Goal: Information Seeking & Learning: Learn about a topic

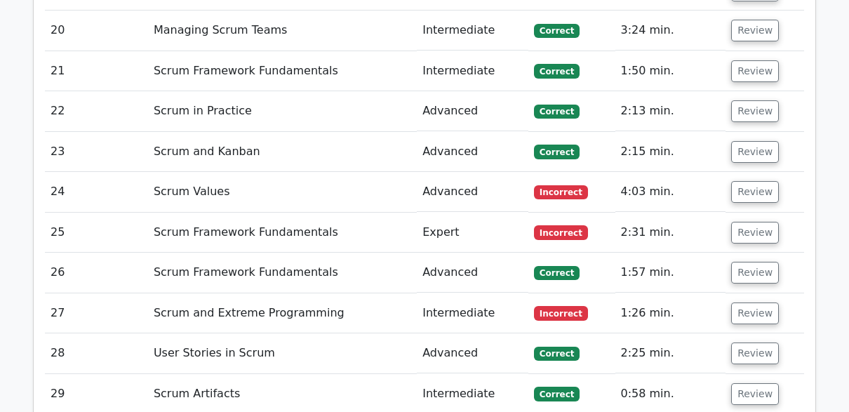
scroll to position [3596, 0]
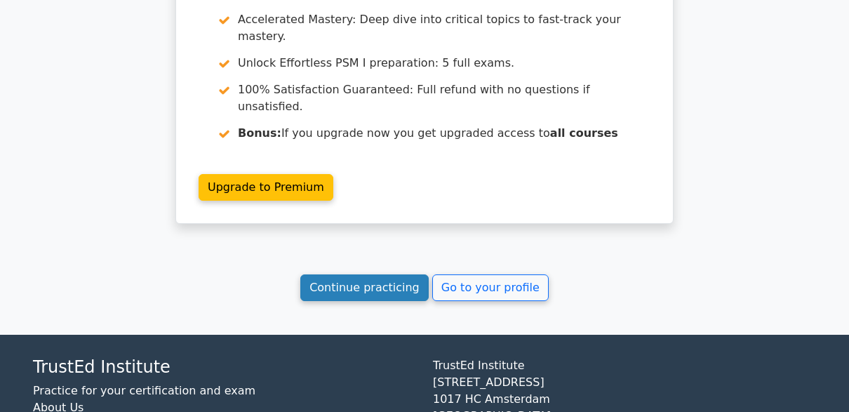
click at [369, 274] on link "Continue practicing" at bounding box center [364, 287] width 128 height 27
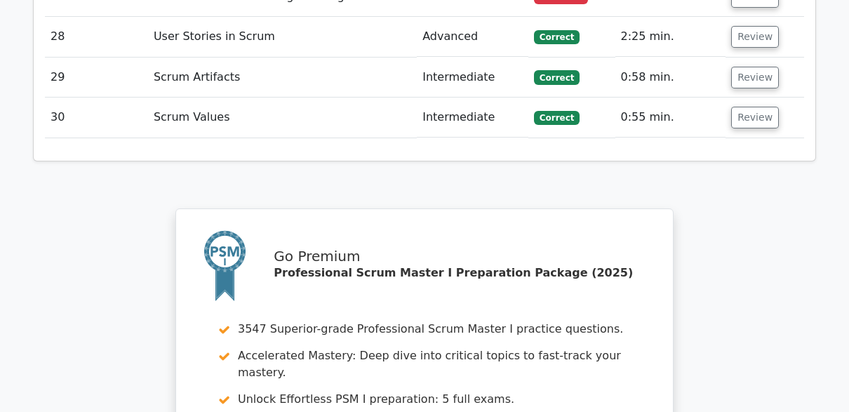
scroll to position [3163, 0]
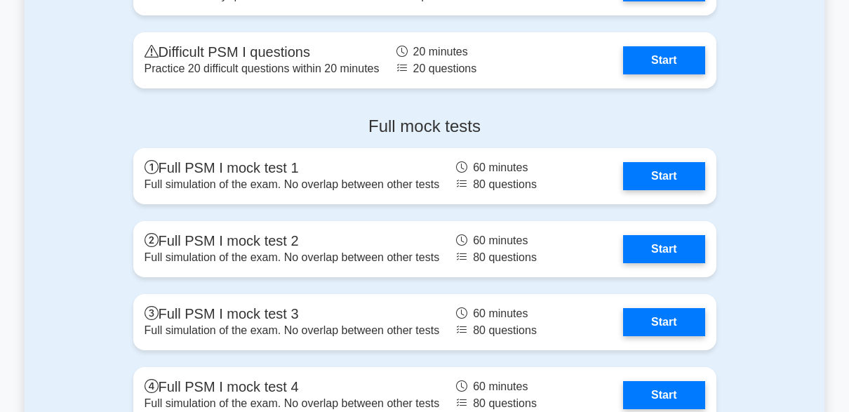
scroll to position [4346, 0]
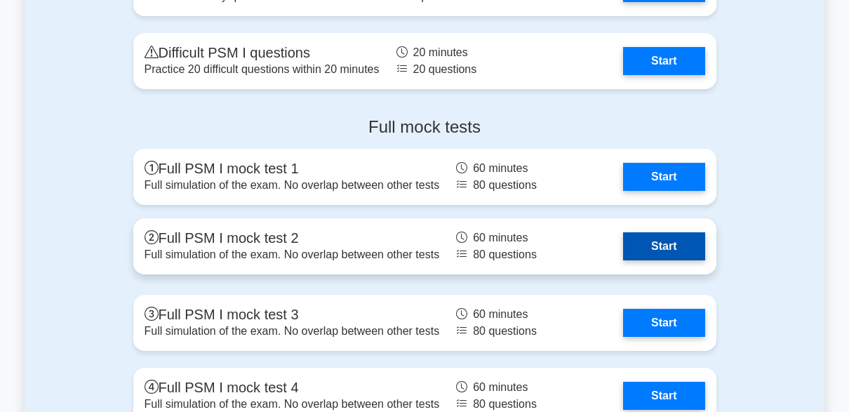
click at [675, 245] on link "Start" at bounding box center [663, 246] width 81 height 28
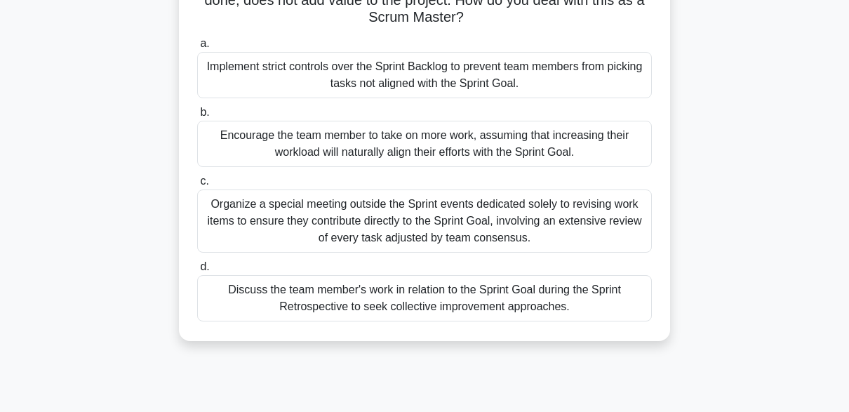
scroll to position [148, 0]
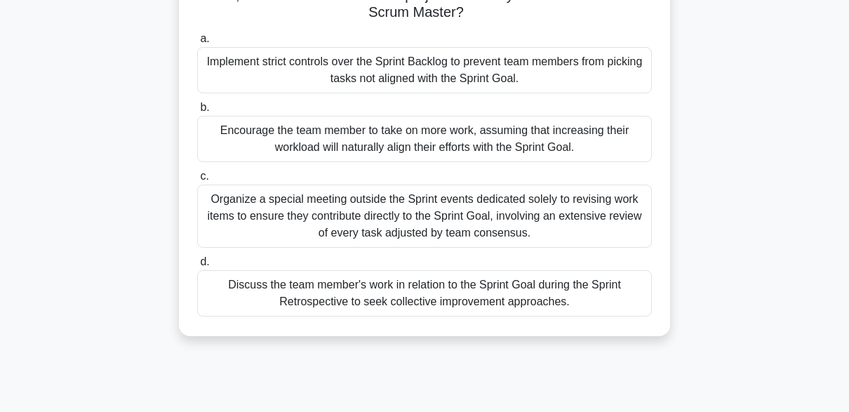
click at [550, 307] on div "Discuss the team member's work in relation to the Sprint Goal during the Sprint…" at bounding box center [424, 293] width 454 height 46
click at [197, 266] on input "d. Discuss the team member's work in relation to the Sprint Goal during the Spr…" at bounding box center [197, 261] width 0 height 9
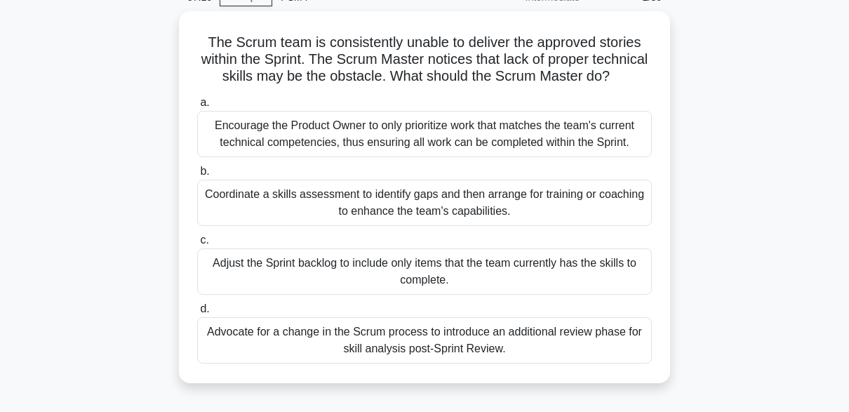
scroll to position [69, 0]
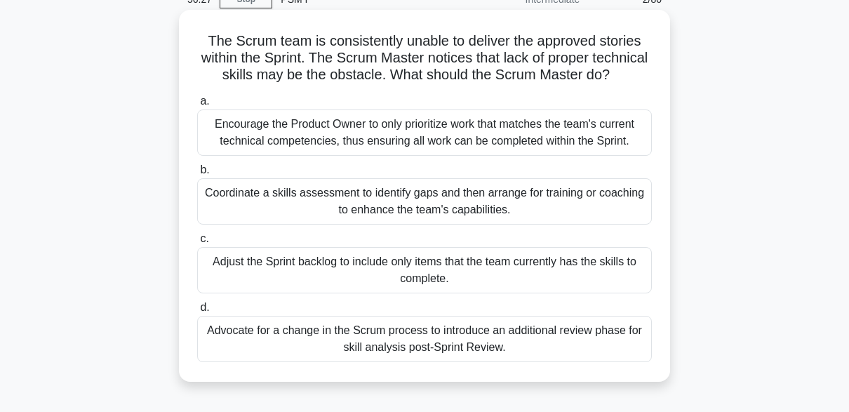
click at [450, 224] on div "Coordinate a skills assessment to identify gaps and then arrange for training o…" at bounding box center [424, 201] width 454 height 46
click at [197, 175] on input "b. Coordinate a skills assessment to identify gaps and then arrange for trainin…" at bounding box center [197, 169] width 0 height 9
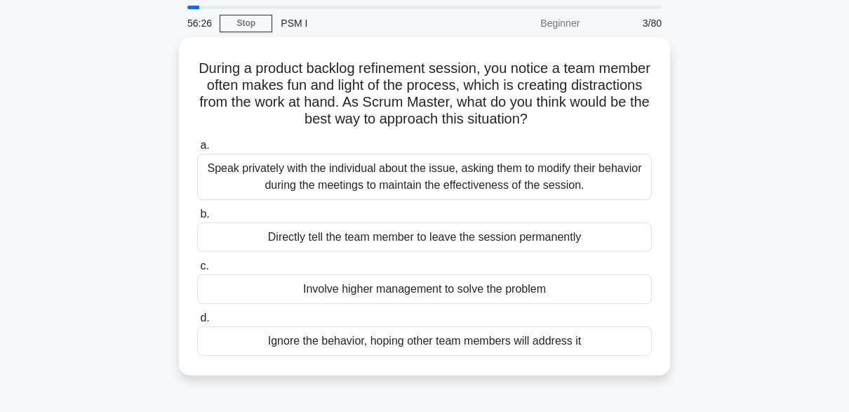
scroll to position [0, 0]
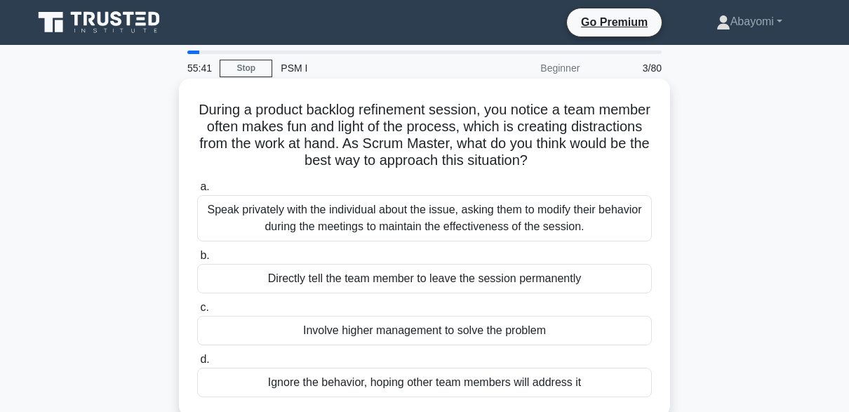
click at [592, 231] on div "Speak privately with the individual about the issue, asking them to modify thei…" at bounding box center [424, 218] width 454 height 46
click at [197, 191] on input "a. Speak privately with the individual about the issue, asking them to modify t…" at bounding box center [197, 186] width 0 height 9
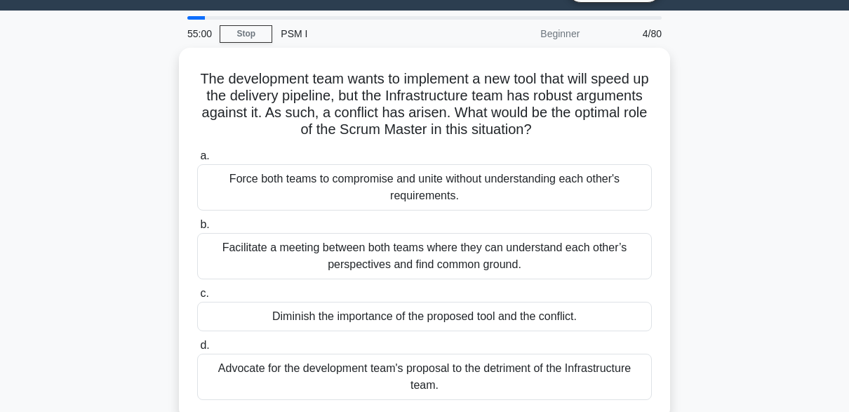
scroll to position [34, 0]
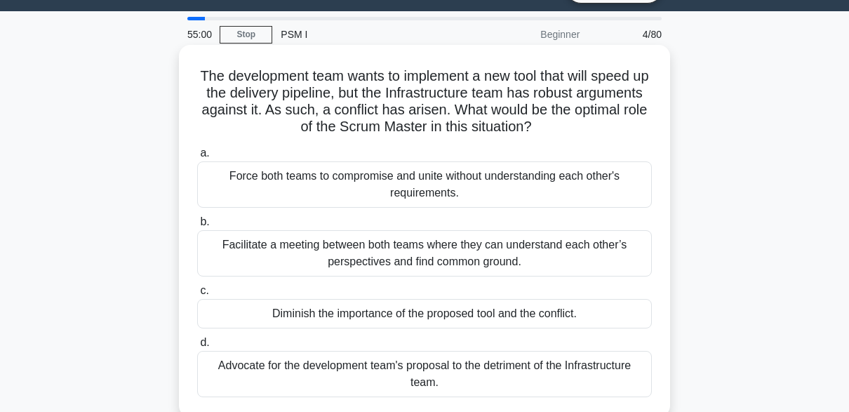
click at [574, 260] on div "Facilitate a meeting between both teams where they can understand each other’s …" at bounding box center [424, 253] width 454 height 46
click at [197, 227] on input "b. Facilitate a meeting between both teams where they can understand each other…" at bounding box center [197, 221] width 0 height 9
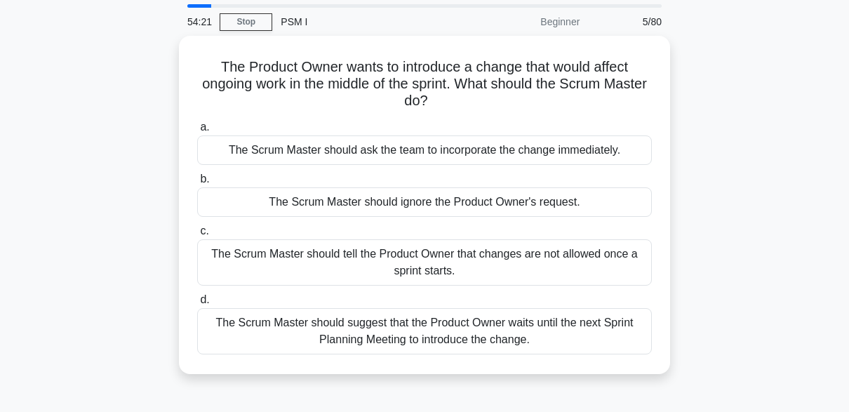
scroll to position [53, 0]
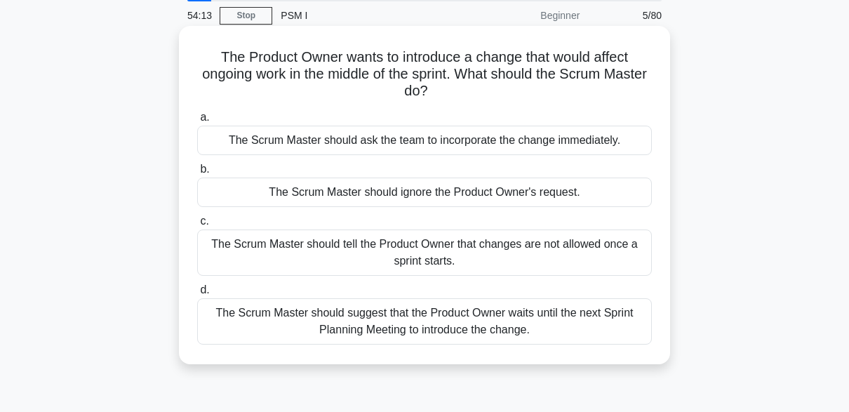
click at [572, 330] on div "The Scrum Master should suggest that the Product Owner waits until the next Spr…" at bounding box center [424, 321] width 454 height 46
click at [197, 295] on input "d. The Scrum Master should suggest that the Product Owner waits until the next …" at bounding box center [197, 289] width 0 height 9
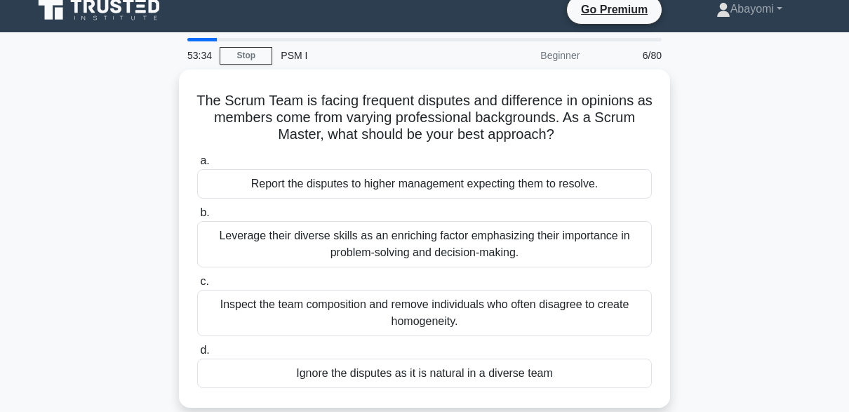
scroll to position [6, 0]
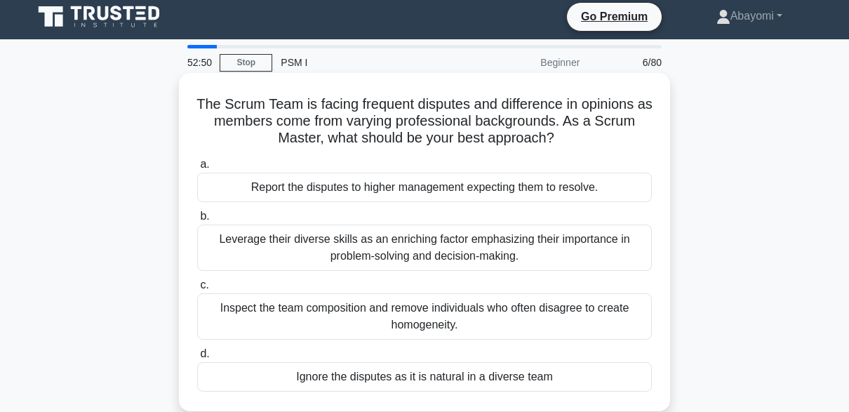
click at [601, 252] on div "Leverage their diverse skills as an enriching factor emphasizing their importan…" at bounding box center [424, 247] width 454 height 46
click at [197, 221] on input "b. Leverage their diverse skills as an enriching factor emphasizing their impor…" at bounding box center [197, 216] width 0 height 9
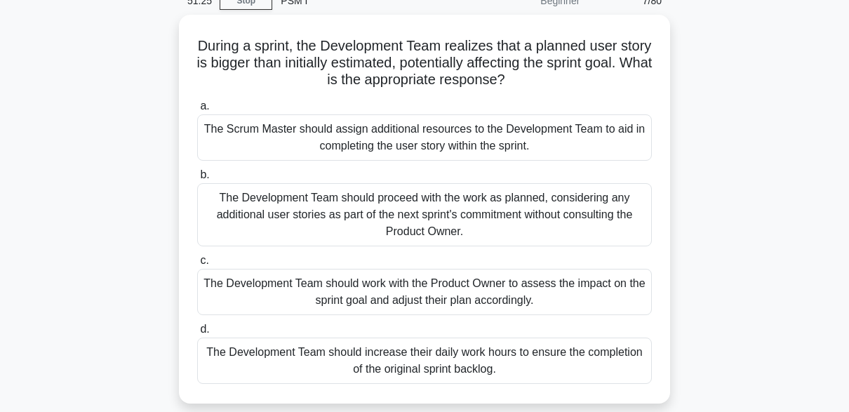
scroll to position [74, 0]
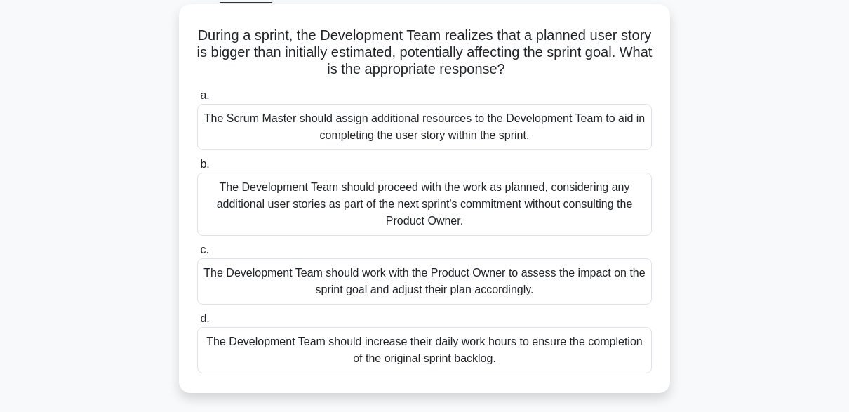
click at [581, 294] on div "The Development Team should work with the Product Owner to assess the impact on…" at bounding box center [424, 281] width 454 height 46
click at [197, 255] on input "c. The Development Team should work with the Product Owner to assess the impact…" at bounding box center [197, 249] width 0 height 9
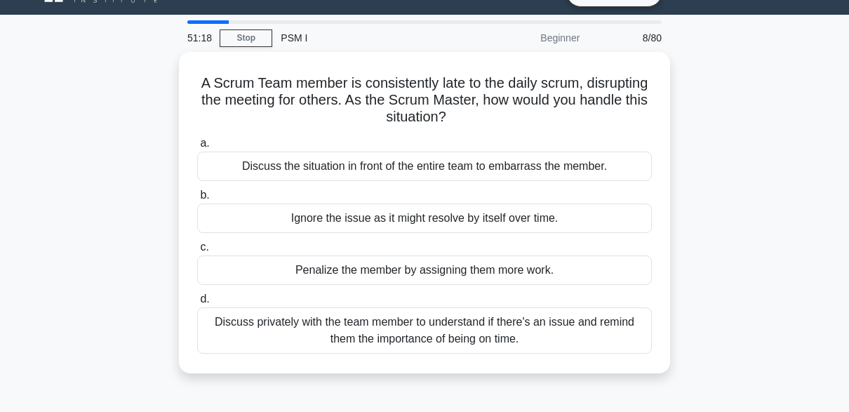
scroll to position [0, 0]
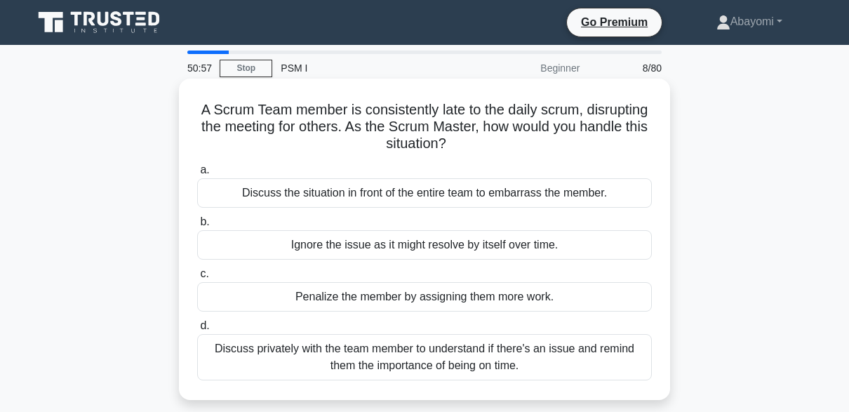
click at [580, 367] on div "Discuss privately with the team member to understand if there's an issue and re…" at bounding box center [424, 357] width 454 height 46
click at [197, 330] on input "d. Discuss privately with the team member to understand if there's an issue and…" at bounding box center [197, 325] width 0 height 9
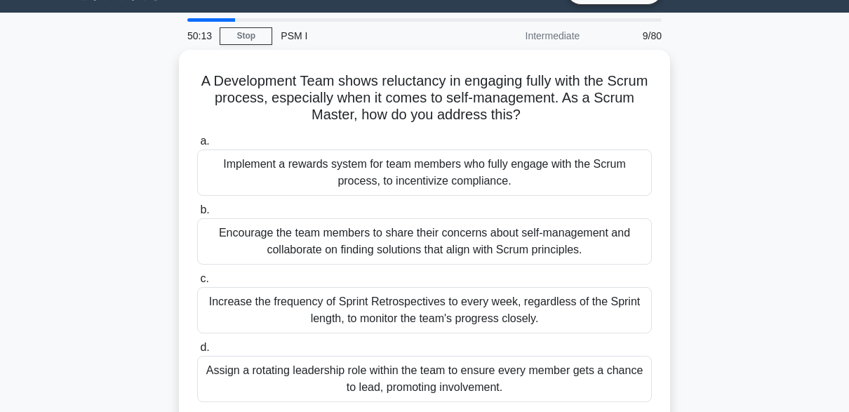
scroll to position [32, 0]
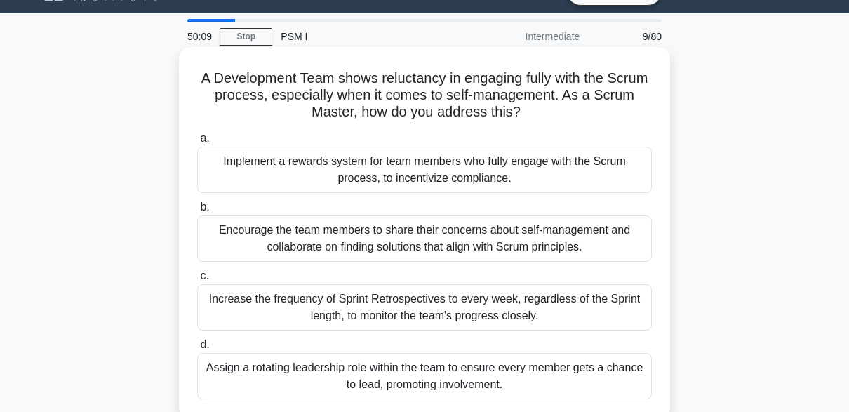
click at [615, 251] on div "Encourage the team members to share their concerns about self-management and co…" at bounding box center [424, 238] width 454 height 46
click at [197, 212] on input "b. Encourage the team members to share their concerns about self-management and…" at bounding box center [197, 207] width 0 height 9
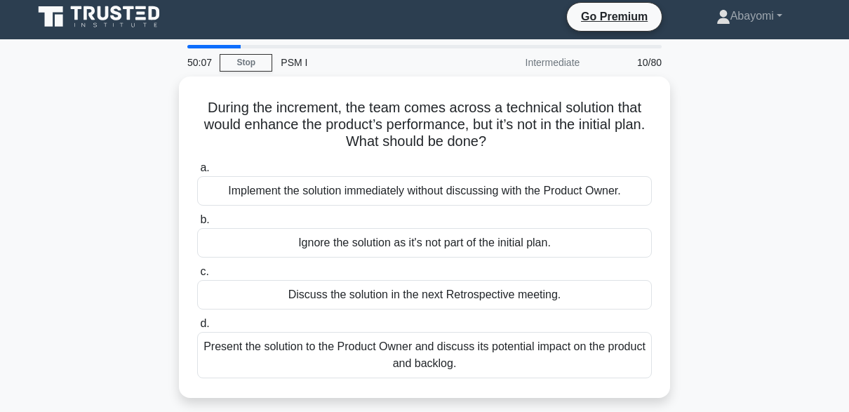
scroll to position [7, 0]
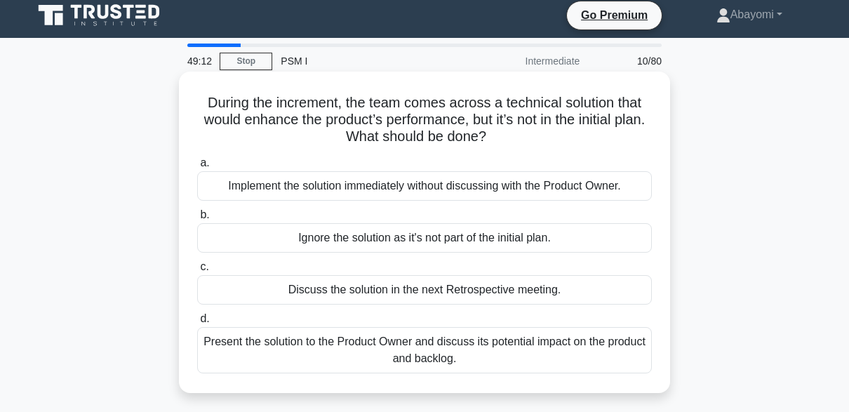
click at [611, 299] on div "Discuss the solution in the next Retrospective meeting." at bounding box center [424, 289] width 454 height 29
click at [197, 271] on input "c. Discuss the solution in the next Retrospective meeting." at bounding box center [197, 266] width 0 height 9
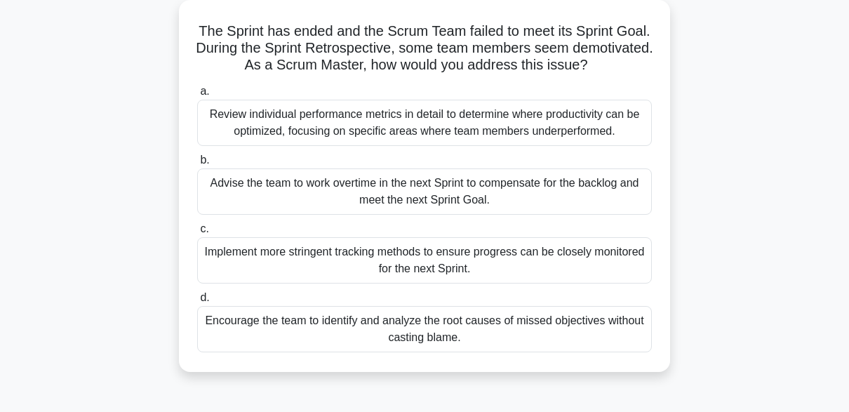
scroll to position [81, 0]
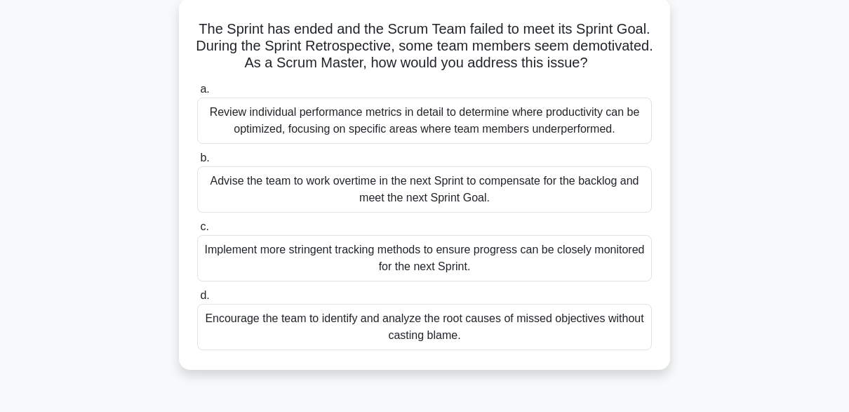
click at [623, 330] on div "Encourage the team to identify and analyze the root causes of missed objectives…" at bounding box center [424, 327] width 454 height 46
click at [197, 300] on input "d. Encourage the team to identify and analyze the root causes of missed objecti…" at bounding box center [197, 295] width 0 height 9
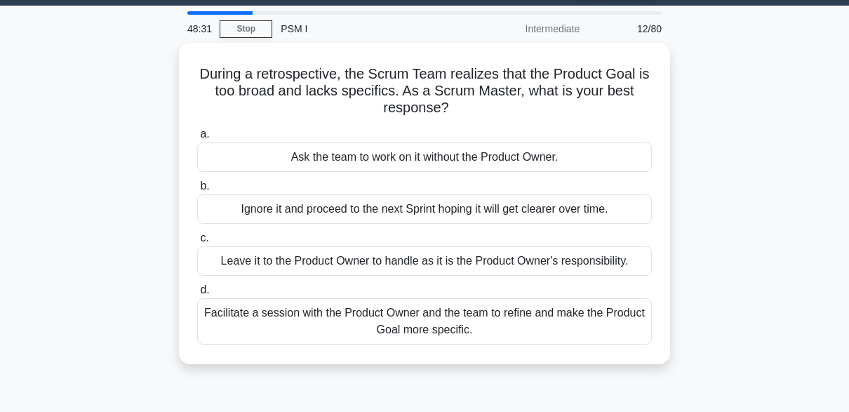
scroll to position [0, 0]
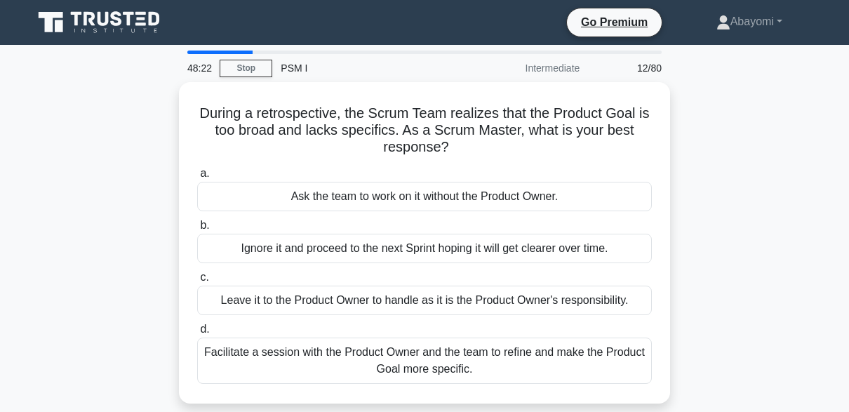
click at [778, 325] on div "During a retrospective, the Scrum Team realizes that the Product Goal is too br…" at bounding box center [424, 251] width 799 height 338
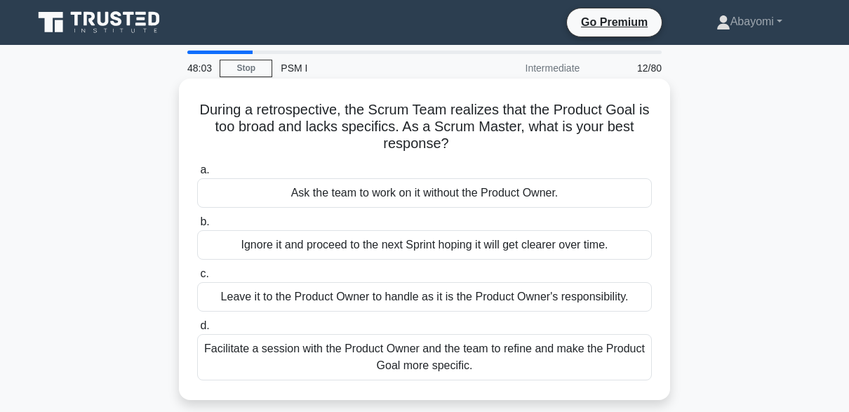
click at [621, 359] on div "Facilitate a session with the Product Owner and the team to refine and make the…" at bounding box center [424, 357] width 454 height 46
click at [197, 330] on input "d. Facilitate a session with the Product Owner and the team to refine and make …" at bounding box center [197, 325] width 0 height 9
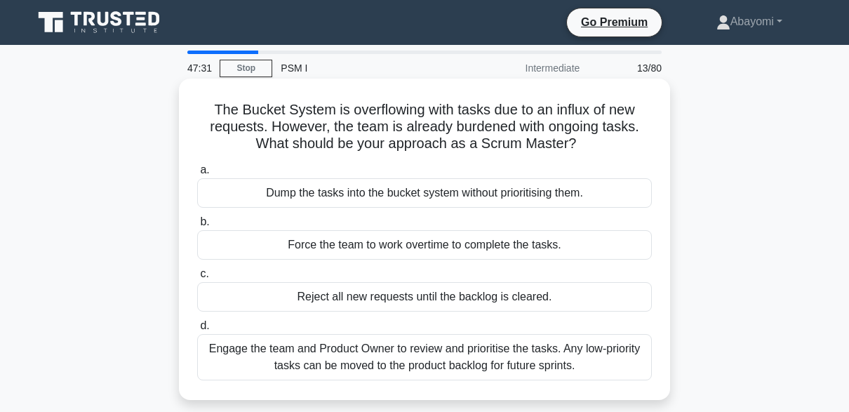
click at [624, 363] on div "Engage the team and Product Owner to review and prioritise the tasks. Any low-p…" at bounding box center [424, 357] width 454 height 46
click at [197, 330] on input "d. Engage the team and Product Owner to review and prioritise the tasks. Any lo…" at bounding box center [197, 325] width 0 height 9
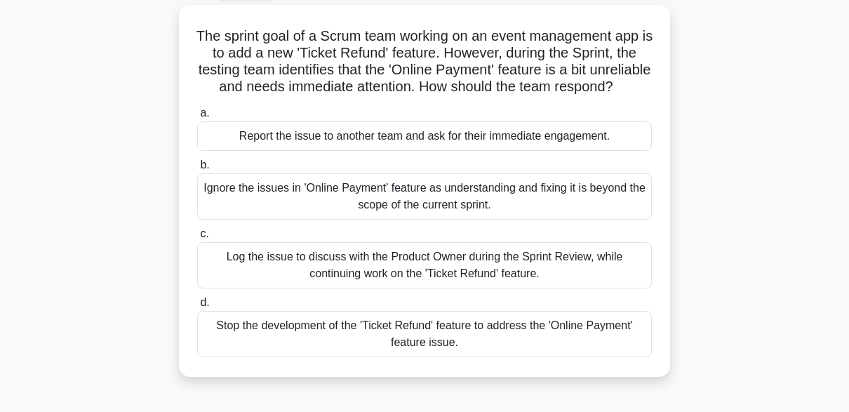
scroll to position [79, 0]
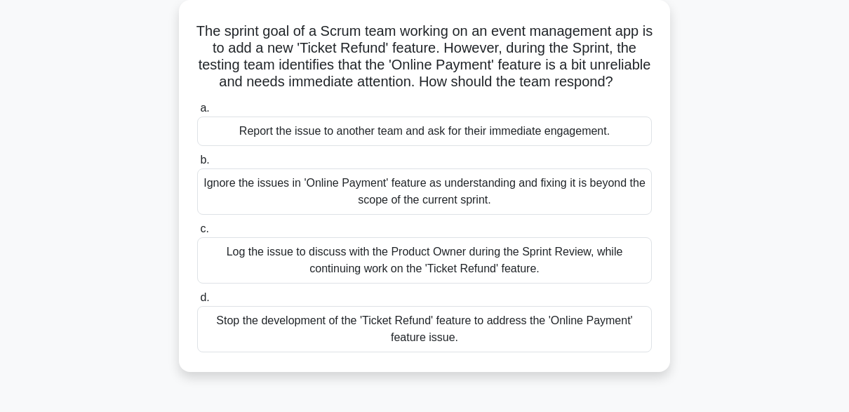
click at [611, 283] on div "Log the issue to discuss with the Product Owner during the Sprint Review, while…" at bounding box center [424, 260] width 454 height 46
click at [197, 234] on input "c. Log the issue to discuss with the Product Owner during the Sprint Review, wh…" at bounding box center [197, 228] width 0 height 9
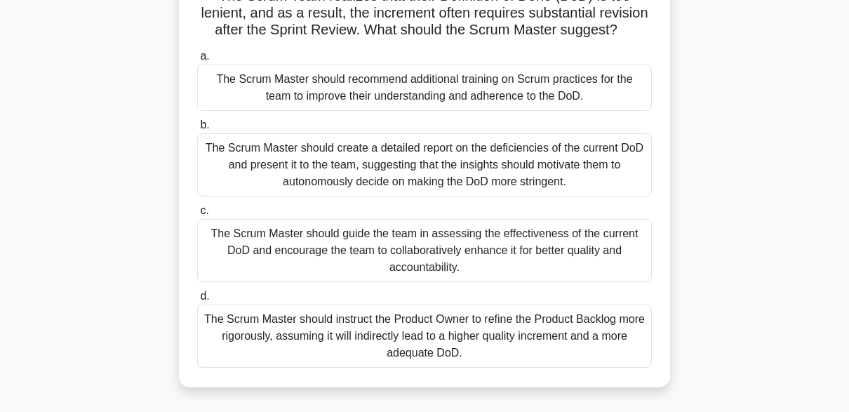
scroll to position [119, 0]
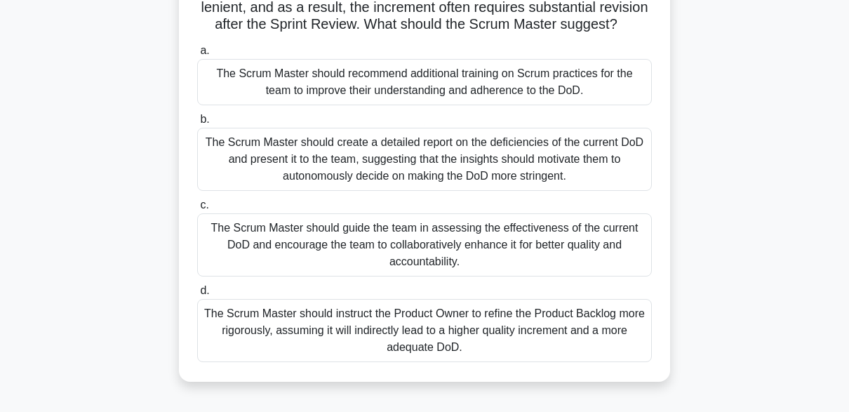
click at [571, 264] on div "The Scrum Master should guide the team in assessing the effectiveness of the cu…" at bounding box center [424, 244] width 454 height 63
click at [197, 210] on input "c. The Scrum Master should guide the team in assessing the effectiveness of the…" at bounding box center [197, 205] width 0 height 9
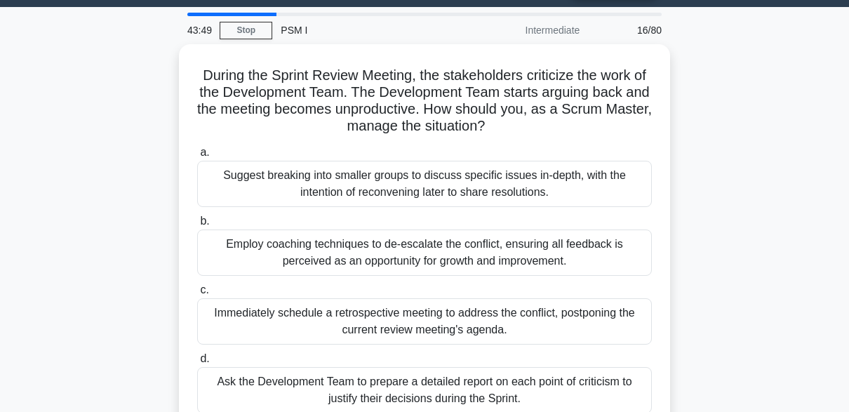
scroll to position [41, 0]
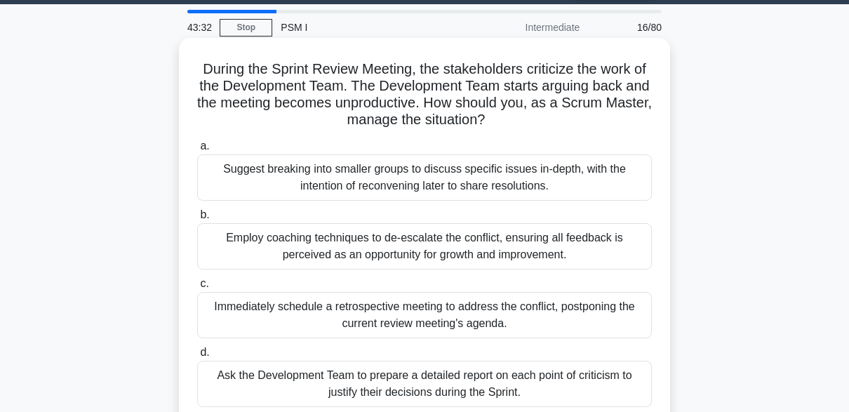
click at [582, 249] on div "Employ coaching techniques to de-escalate the conflict, ensuring all feedback i…" at bounding box center [424, 246] width 454 height 46
click at [197, 219] on input "b. Employ coaching techniques to de-escalate the conflict, ensuring all feedbac…" at bounding box center [197, 214] width 0 height 9
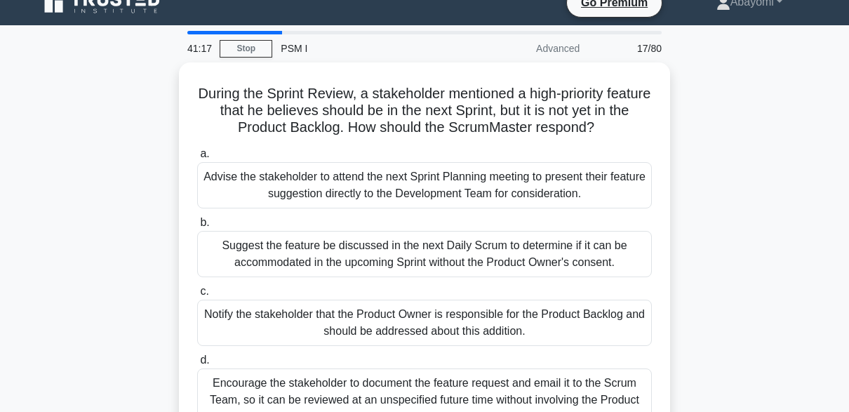
scroll to position [18, 0]
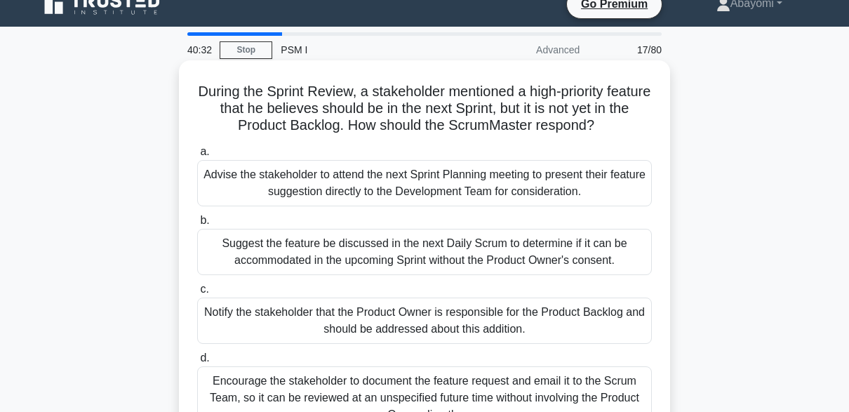
click at [583, 197] on div "Advise the stakeholder to attend the next Sprint Planning meeting to present th…" at bounding box center [424, 183] width 454 height 46
click at [197, 156] on input "a. Advise the stakeholder to attend the next Sprint Planning meeting to present…" at bounding box center [197, 151] width 0 height 9
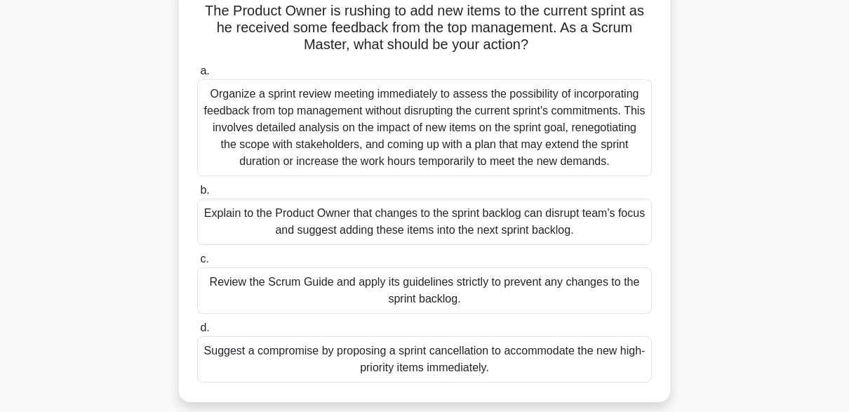
scroll to position [101, 0]
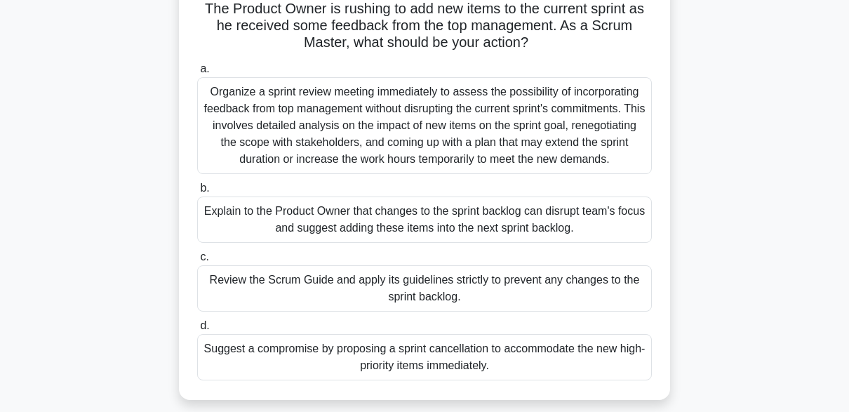
click at [624, 224] on div "Explain to the Product Owner that changes to the sprint backlog can disrupt tea…" at bounding box center [424, 219] width 454 height 46
click at [197, 193] on input "b. Explain to the Product Owner that changes to the sprint backlog can disrupt …" at bounding box center [197, 188] width 0 height 9
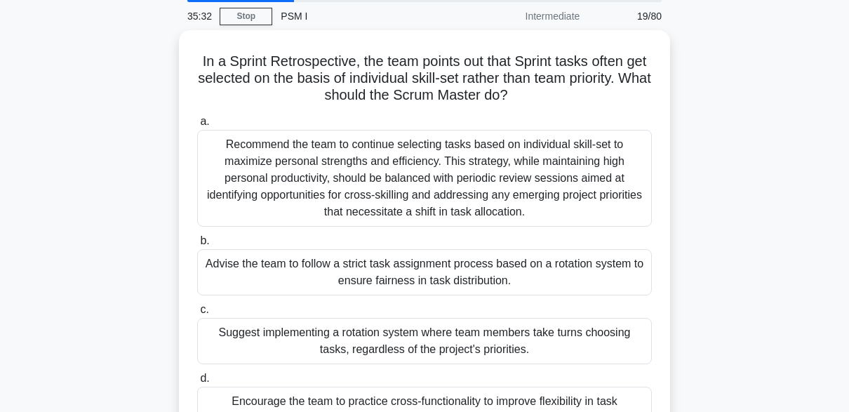
scroll to position [50, 0]
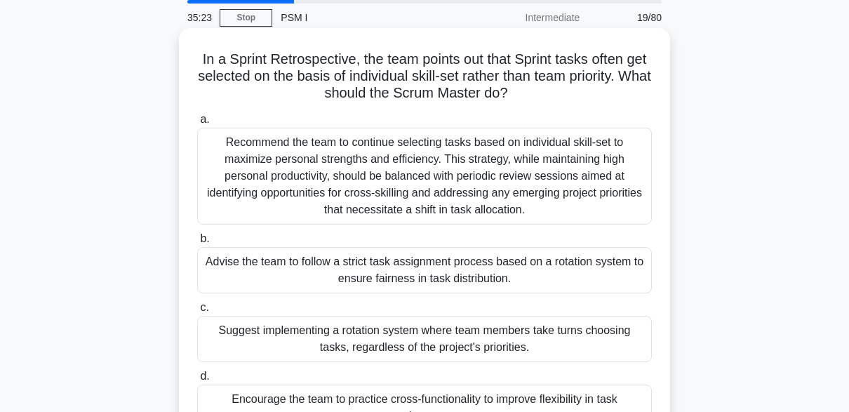
click at [245, 180] on div "Recommend the team to continue selecting tasks based on individual skill-set to…" at bounding box center [424, 176] width 454 height 97
click at [197, 124] on input "a. Recommend the team to continue selecting tasks based on individual skill-set…" at bounding box center [197, 119] width 0 height 9
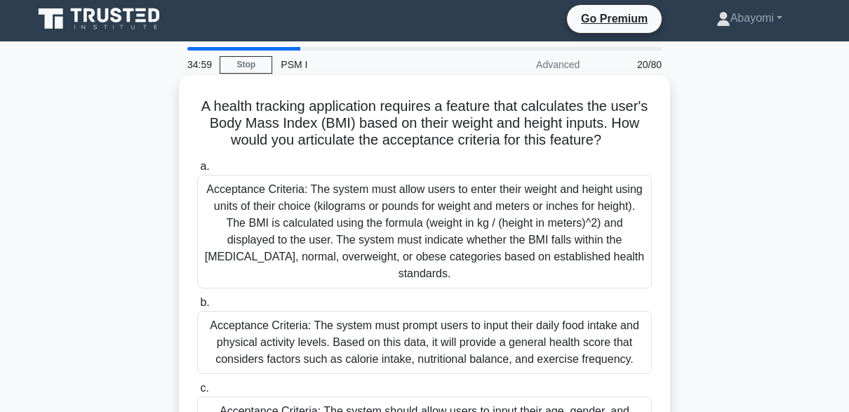
scroll to position [0, 0]
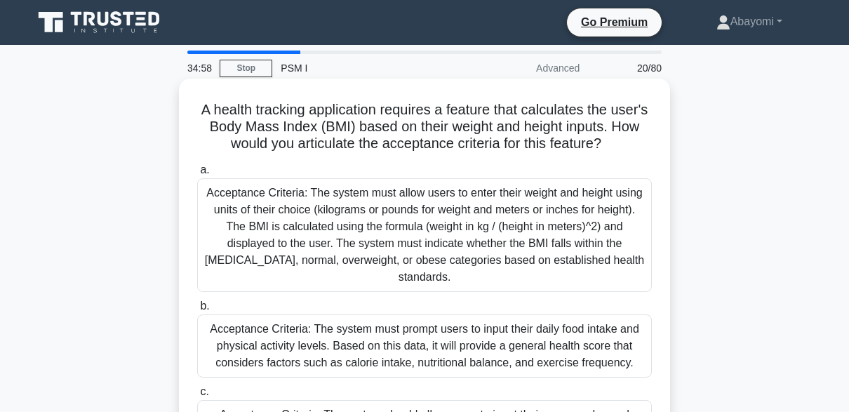
click at [252, 236] on div "Acceptance Criteria: The system must allow users to enter their weight and heig…" at bounding box center [424, 235] width 454 height 114
click at [197, 175] on input "a. Acceptance Criteria: The system must allow users to enter their weight and h…" at bounding box center [197, 169] width 0 height 9
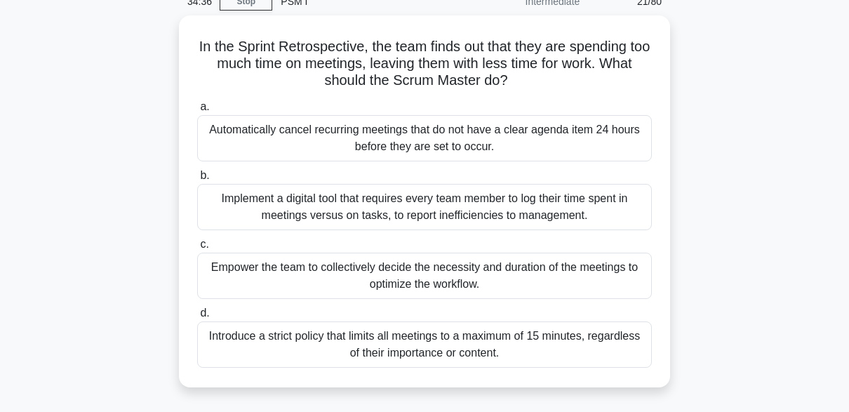
scroll to position [71, 0]
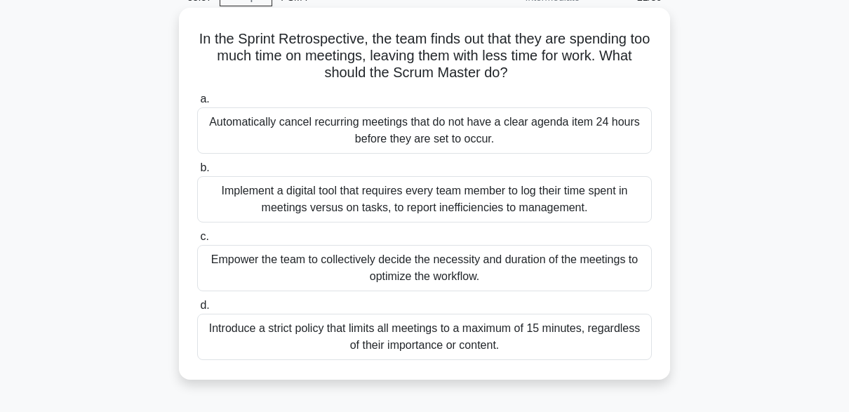
click at [230, 269] on div "Empower the team to collectively decide the necessity and duration of the meeti…" at bounding box center [424, 268] width 454 height 46
click at [197, 241] on input "c. Empower the team to collectively decide the necessity and duration of the me…" at bounding box center [197, 236] width 0 height 9
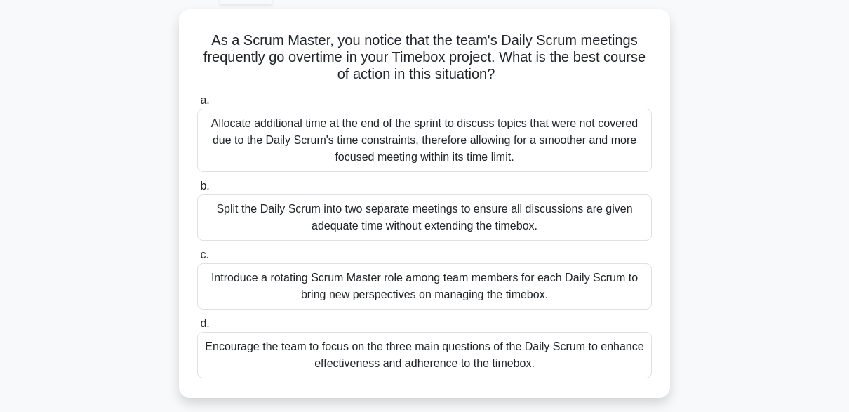
scroll to position [76, 0]
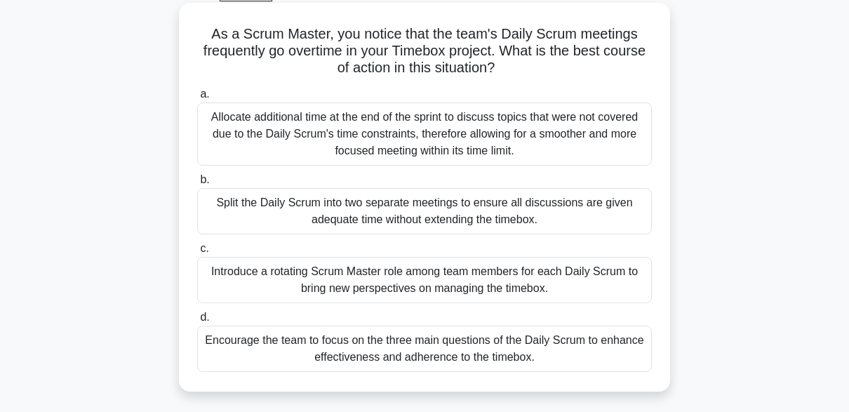
click at [241, 356] on div "Encourage the team to focus on the three main questions of the Daily Scrum to e…" at bounding box center [424, 348] width 454 height 46
click at [197, 322] on input "d. Encourage the team to focus on the three main questions of the Daily Scrum t…" at bounding box center [197, 317] width 0 height 9
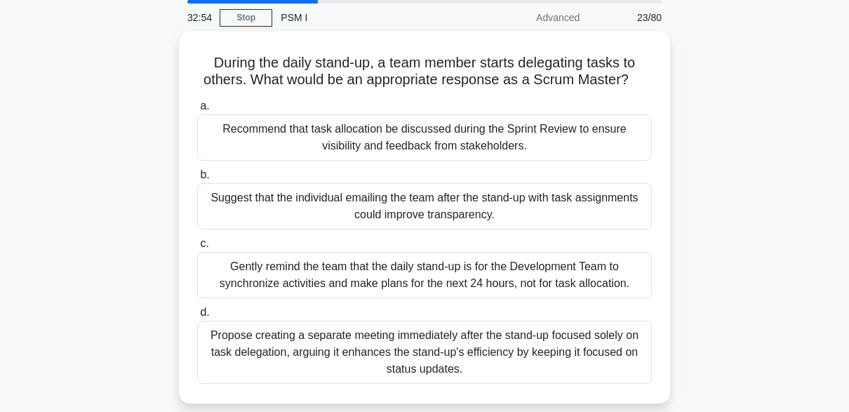
scroll to position [53, 0]
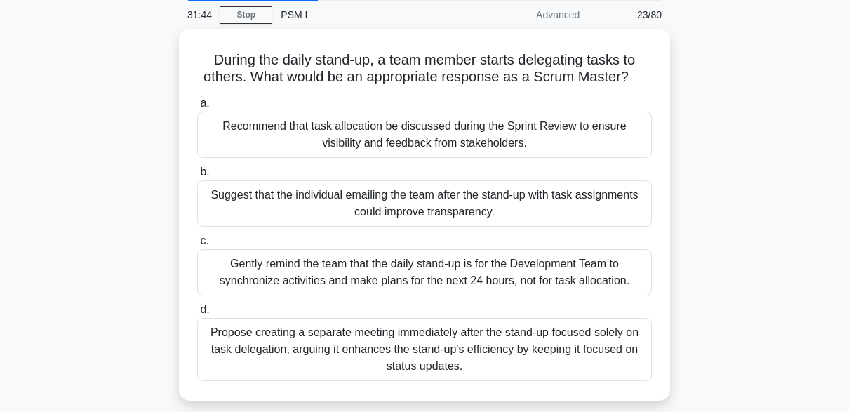
click at [0, 60] on main "31:44 Stop PSM I Advanced 23/80 During the daily stand-up, a team member starts…" at bounding box center [424, 348] width 849 height 712
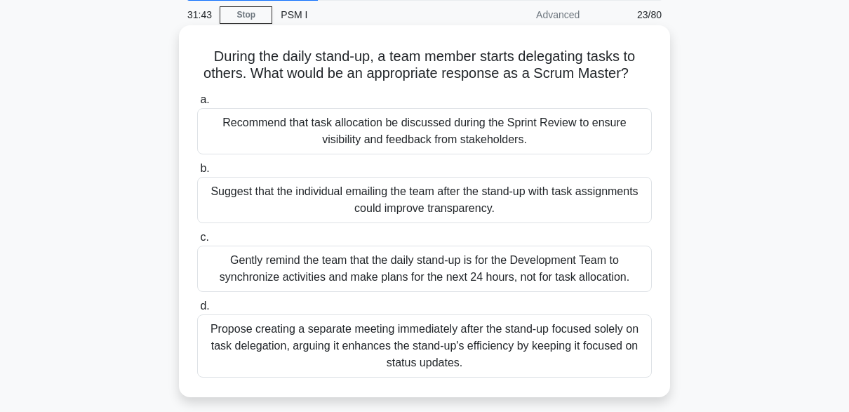
click at [238, 266] on div "Gently remind the team that the daily stand-up is for the Development Team to s…" at bounding box center [424, 268] width 454 height 46
click at [197, 242] on input "c. Gently remind the team that the daily stand-up is for the Development Team t…" at bounding box center [197, 237] width 0 height 9
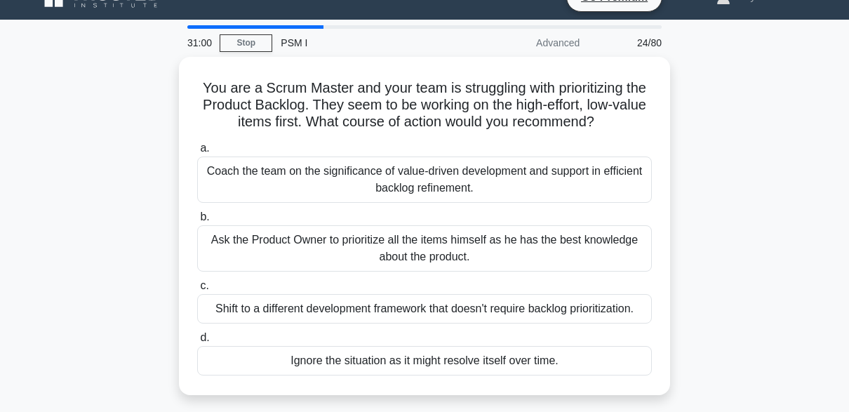
scroll to position [17, 0]
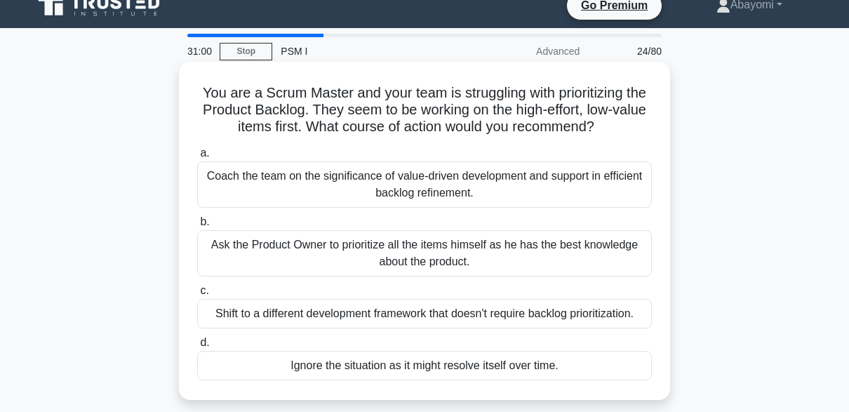
click at [229, 189] on div "Coach the team on the significance of value-driven development and support in e…" at bounding box center [424, 184] width 454 height 46
click at [197, 158] on input "a. Coach the team on the significance of value-driven development and support i…" at bounding box center [197, 153] width 0 height 9
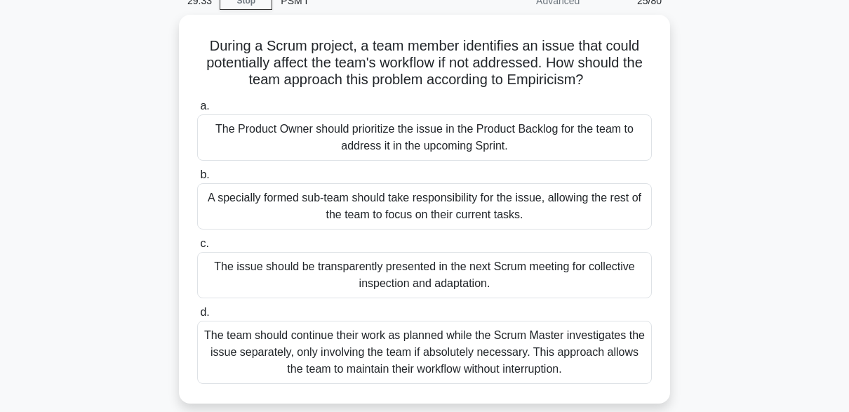
scroll to position [77, 0]
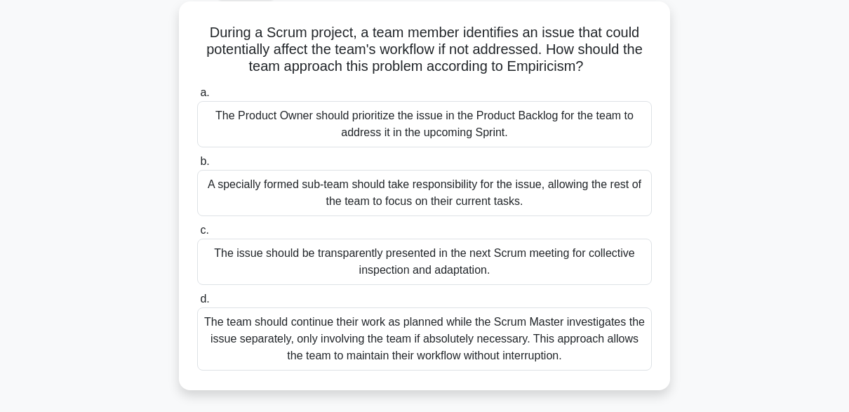
click at [234, 266] on div "The issue should be transparently presented in the next Scrum meeting for colle…" at bounding box center [424, 261] width 454 height 46
click at [197, 235] on input "c. The issue should be transparently presented in the next Scrum meeting for co…" at bounding box center [197, 230] width 0 height 9
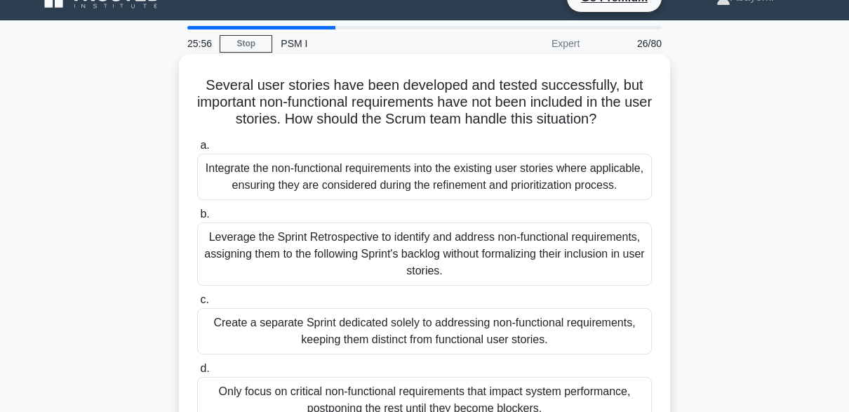
scroll to position [24, 0]
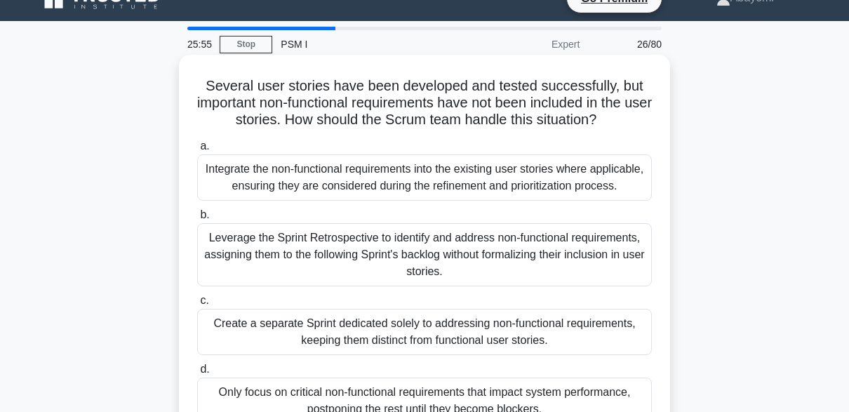
click at [223, 180] on div "Integrate the non-functional requirements into the existing user stories where …" at bounding box center [424, 177] width 454 height 46
click at [197, 151] on input "a. Integrate the non-functional requirements into the existing user stories whe…" at bounding box center [197, 146] width 0 height 9
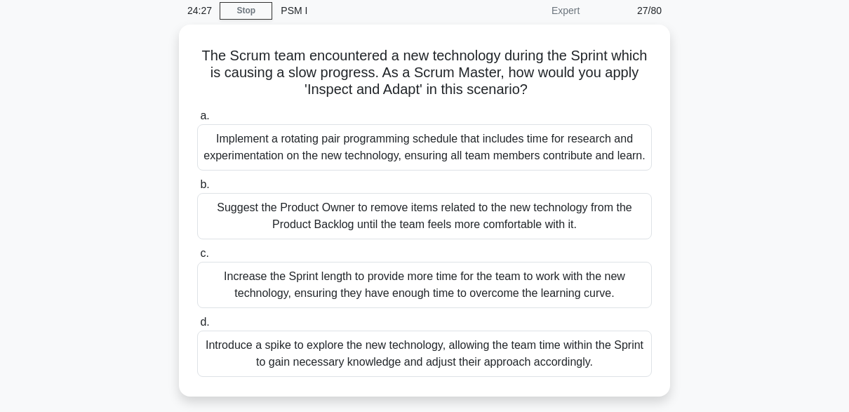
scroll to position [52, 0]
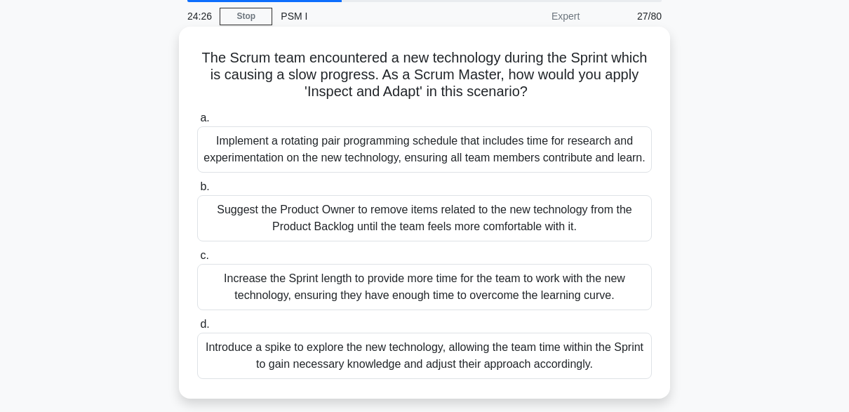
click at [224, 158] on div "Implement a rotating pair programming schedule that includes time for research …" at bounding box center [424, 149] width 454 height 46
click at [197, 123] on input "a. Implement a rotating pair programming schedule that includes time for resear…" at bounding box center [197, 118] width 0 height 9
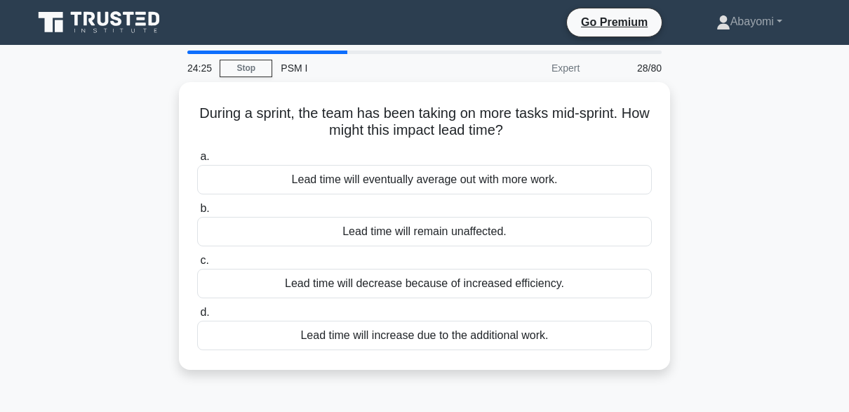
scroll to position [8, 0]
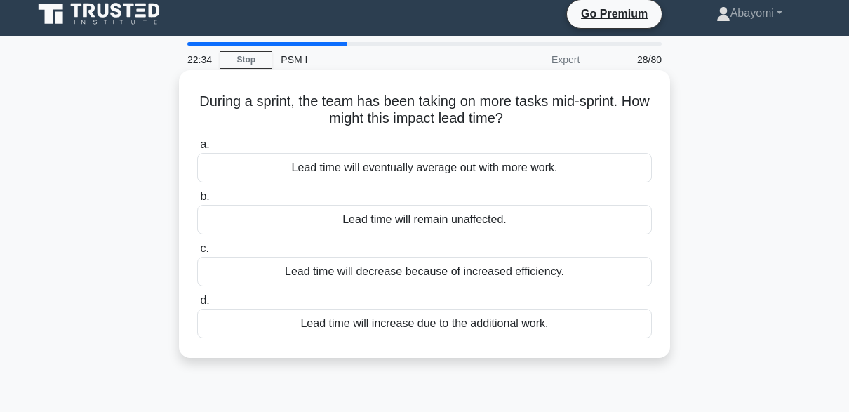
click at [233, 321] on div "Lead time will increase due to the additional work." at bounding box center [424, 323] width 454 height 29
click at [197, 305] on input "d. Lead time will increase due to the additional work." at bounding box center [197, 300] width 0 height 9
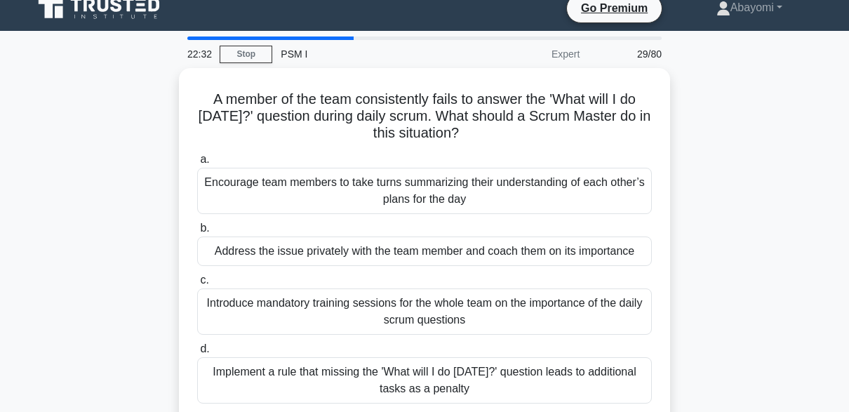
scroll to position [15, 0]
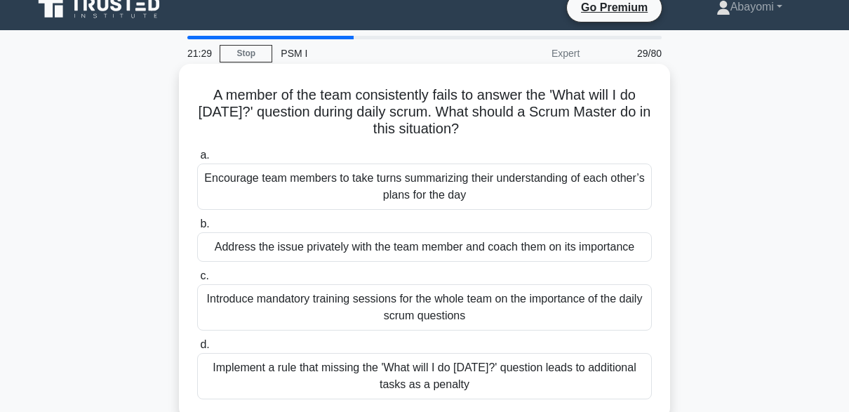
click at [182, 236] on div "A member of the team consistently fails to answer the 'What will I do today?' q…" at bounding box center [424, 241] width 491 height 355
click at [219, 248] on div "Address the issue privately with the team member and coach them on its importan…" at bounding box center [424, 246] width 454 height 29
click at [197, 229] on input "b. Address the issue privately with the team member and coach them on its impor…" at bounding box center [197, 223] width 0 height 9
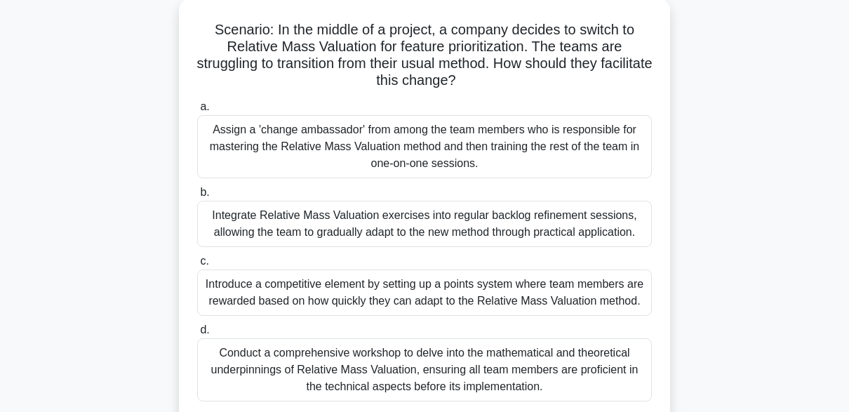
scroll to position [77, 0]
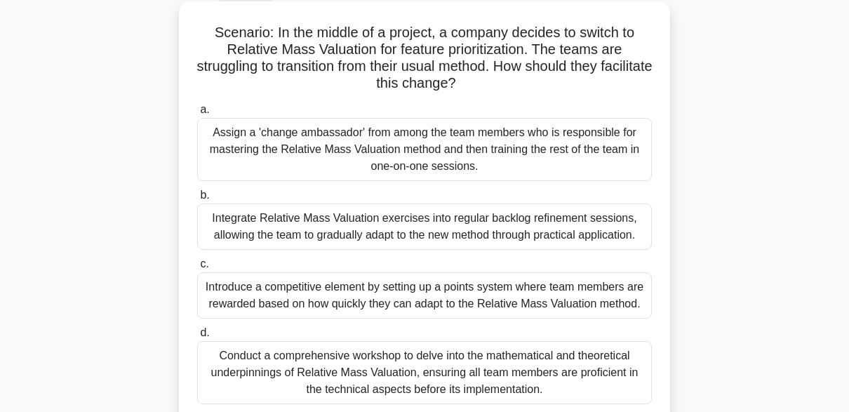
click at [224, 225] on div "Integrate Relative Mass Valuation exercises into regular backlog refinement ses…" at bounding box center [424, 226] width 454 height 46
click at [197, 200] on input "b. Integrate Relative Mass Valuation exercises into regular backlog refinement …" at bounding box center [197, 195] width 0 height 9
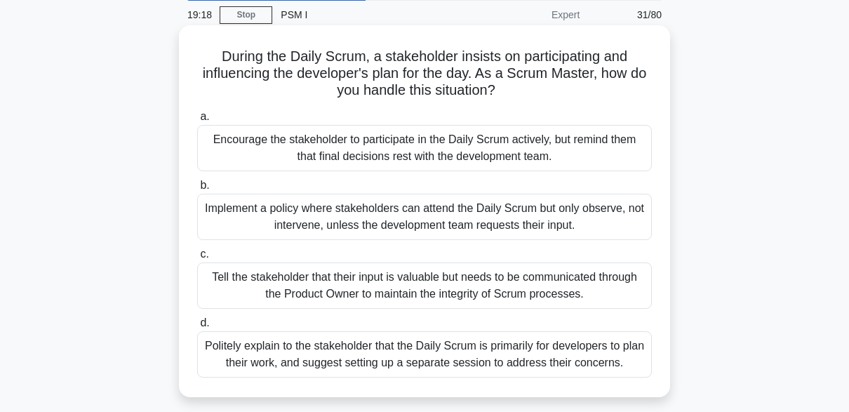
scroll to position [62, 0]
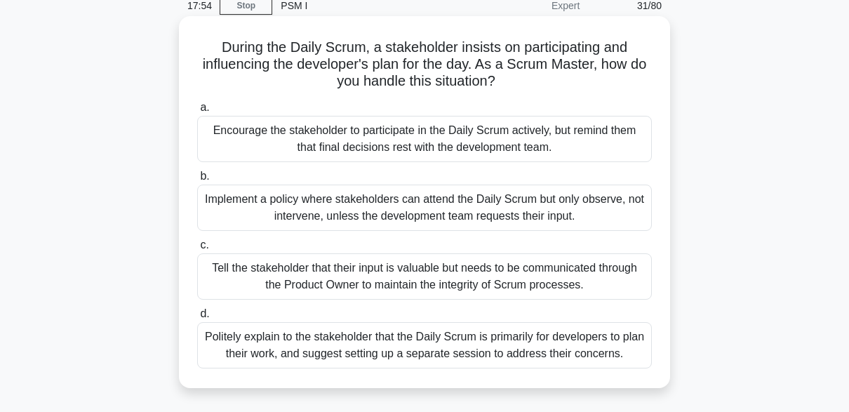
click at [226, 348] on div "Politely explain to the stakeholder that the Daily Scrum is primarily for devel…" at bounding box center [424, 345] width 454 height 46
click at [197, 318] on input "d. Politely explain to the stakeholder that the Daily Scrum is primarily for de…" at bounding box center [197, 313] width 0 height 9
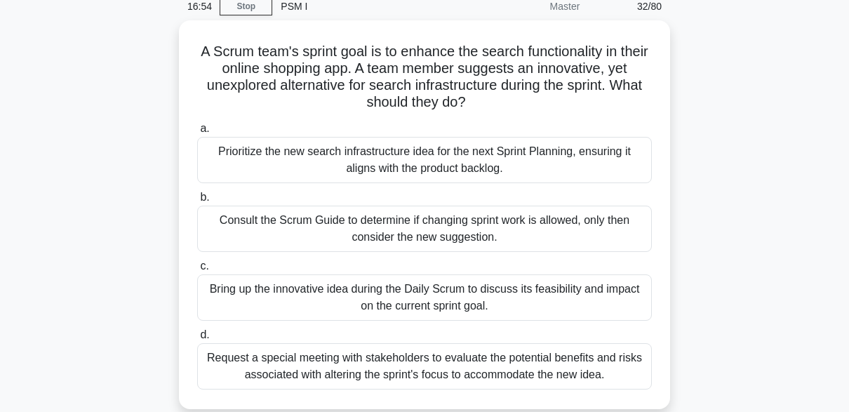
scroll to position [52, 0]
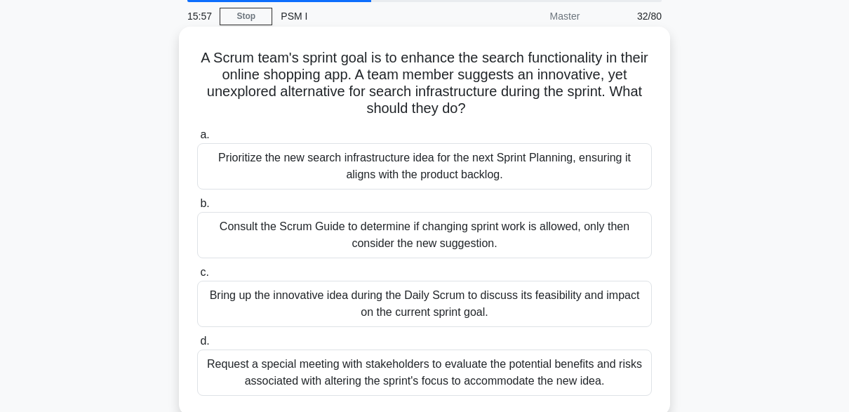
click at [250, 171] on div "Prioritize the new search infrastructure idea for the next Sprint Planning, ens…" at bounding box center [424, 166] width 454 height 46
click at [197, 140] on input "a. Prioritize the new search infrastructure idea for the next Sprint Planning, …" at bounding box center [197, 134] width 0 height 9
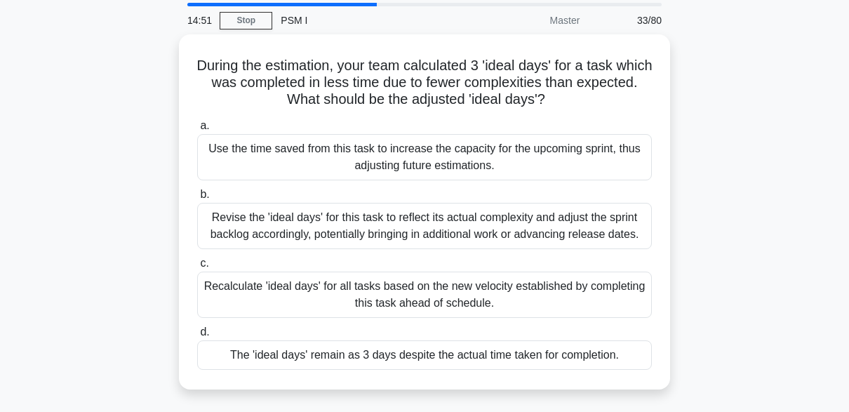
scroll to position [48, 0]
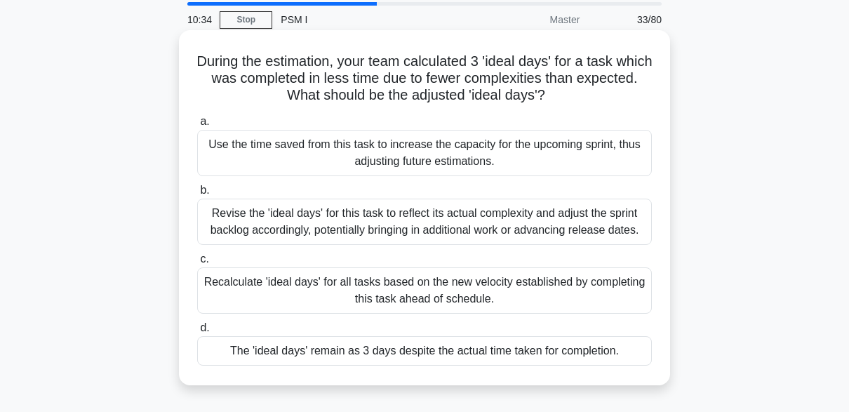
click at [572, 224] on div "Revise the 'ideal days' for this task to reflect its actual complexity and adju…" at bounding box center [424, 221] width 454 height 46
click at [197, 195] on input "b. Revise the 'ideal days' for this task to reflect its actual complexity and a…" at bounding box center [197, 190] width 0 height 9
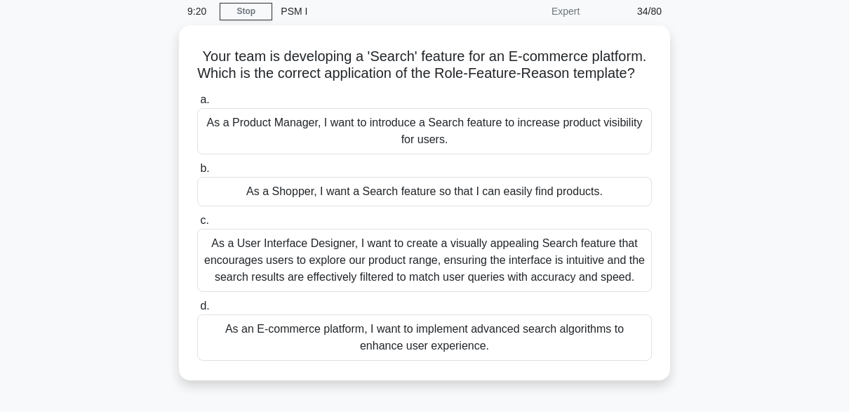
scroll to position [60, 0]
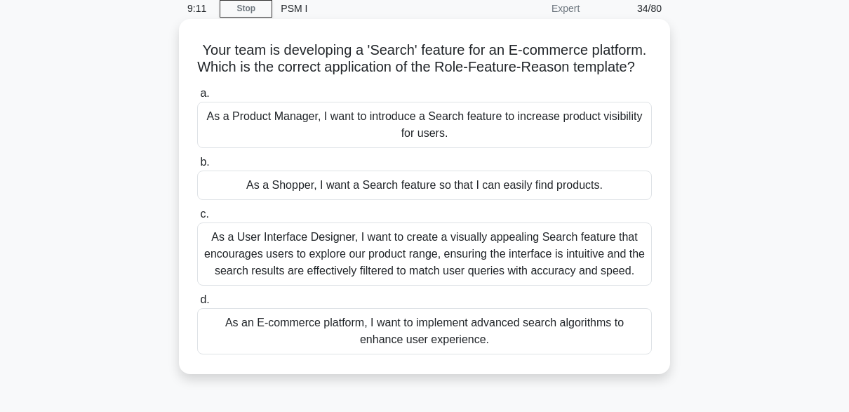
click at [353, 200] on div "As a Shopper, I want a Search feature so that I can easily find products." at bounding box center [424, 184] width 454 height 29
click at [197, 167] on input "b. As a Shopper, I want a Search feature so that I can easily find products." at bounding box center [197, 162] width 0 height 9
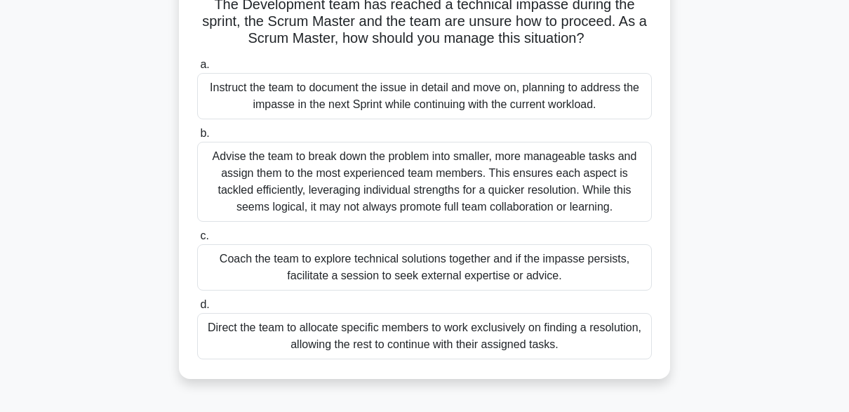
scroll to position [111, 0]
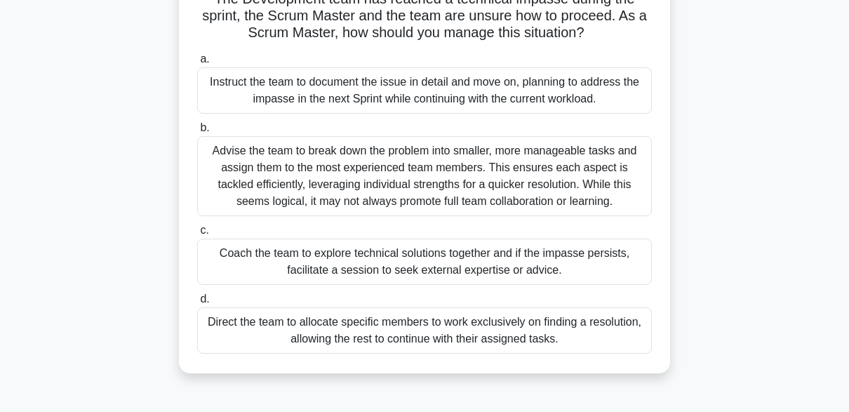
click at [417, 271] on div "Coach the team to explore technical solutions together and if the impasse persi…" at bounding box center [424, 261] width 454 height 46
click at [197, 235] on input "c. Coach the team to explore technical solutions together and if the impasse pe…" at bounding box center [197, 230] width 0 height 9
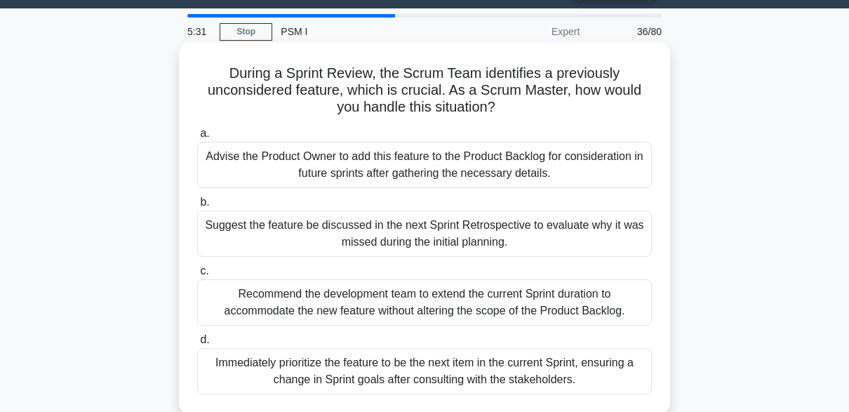
scroll to position [39, 0]
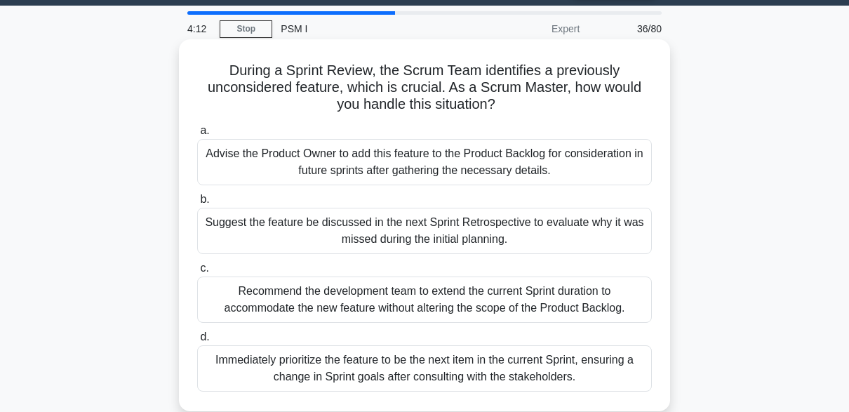
click at [556, 224] on div "Suggest the feature be discussed in the next Sprint Retrospective to evaluate w…" at bounding box center [424, 231] width 454 height 46
click at [197, 204] on input "b. Suggest the feature be discussed in the next Sprint Retrospective to evaluat…" at bounding box center [197, 199] width 0 height 9
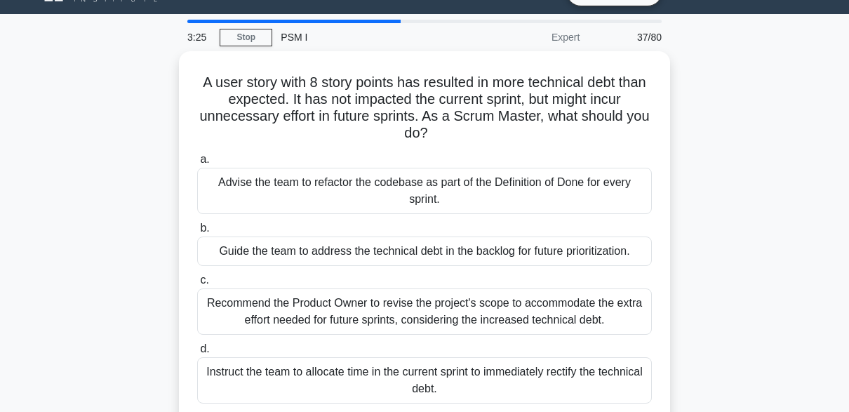
scroll to position [30, 0]
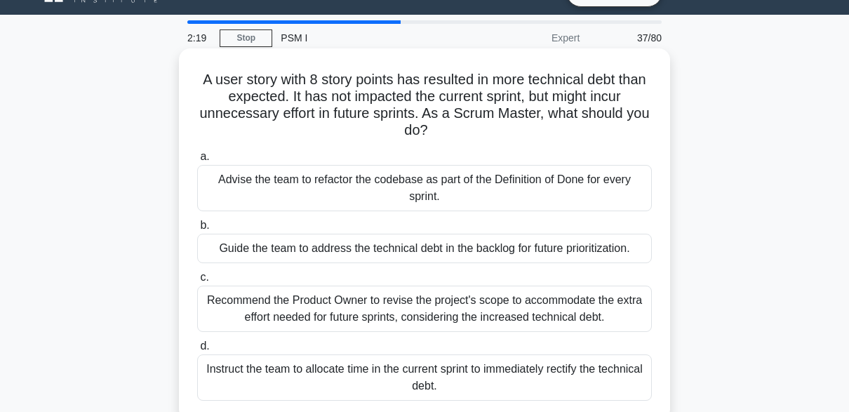
click at [625, 257] on div "Guide the team to address the technical debt in the backlog for future prioriti…" at bounding box center [424, 248] width 454 height 29
click at [197, 230] on input "b. Guide the team to address the technical debt in the backlog for future prior…" at bounding box center [197, 225] width 0 height 9
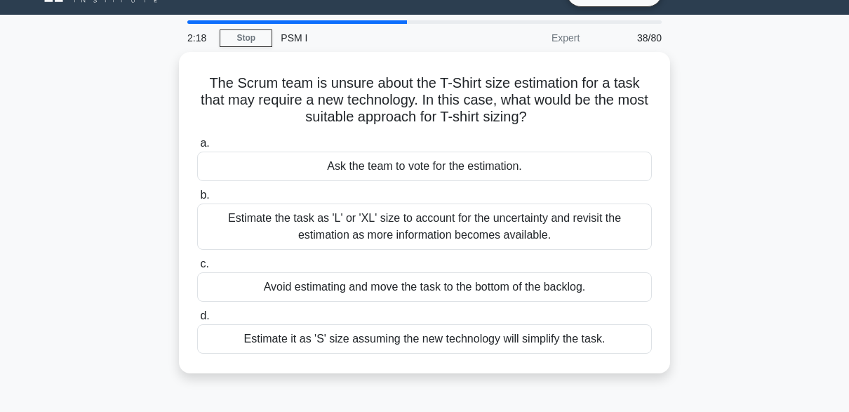
scroll to position [0, 0]
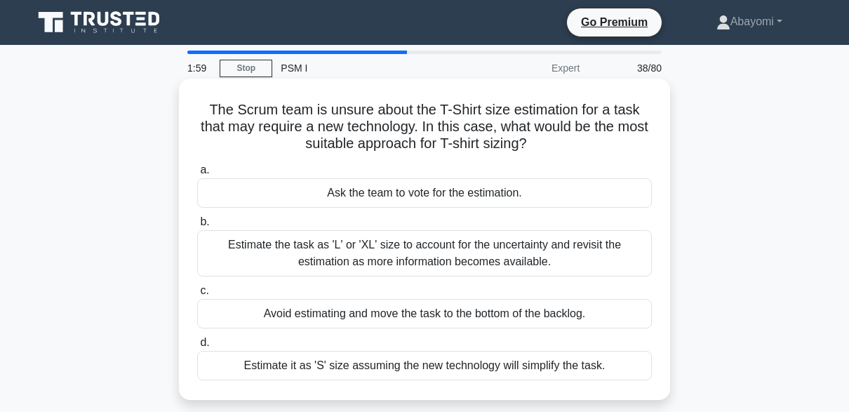
drag, startPoint x: 555, startPoint y: 144, endPoint x: 201, endPoint y: 111, distance: 355.7
click at [201, 111] on h5 "The Scrum team is unsure about the T-Shirt size estimation for a task that may …" at bounding box center [424, 127] width 457 height 52
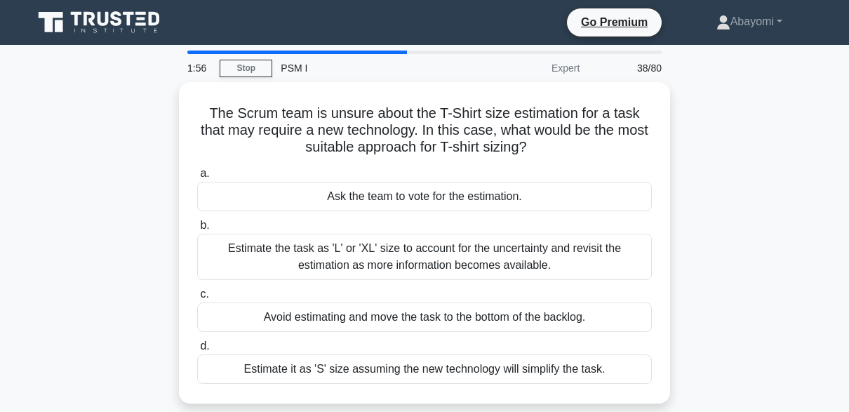
click at [145, 128] on div "The Scrum team is unsure about the T-Shirt size estimation for a task that may …" at bounding box center [424, 251] width 799 height 338
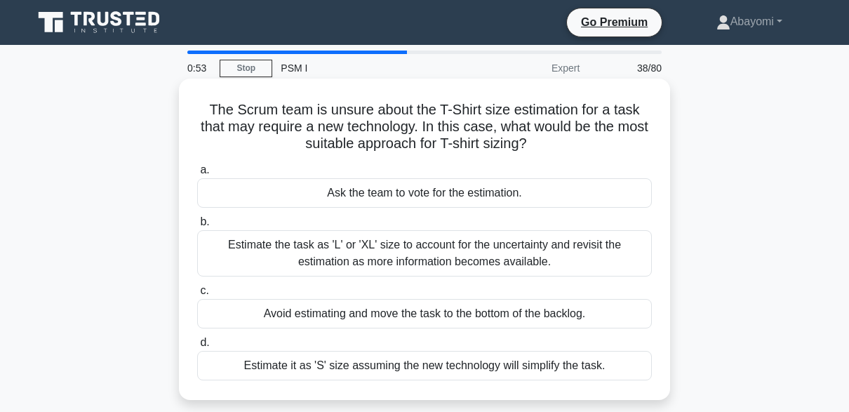
click at [372, 192] on div "Ask the team to vote for the estimation." at bounding box center [424, 192] width 454 height 29
click at [197, 175] on input "a. Ask the team to vote for the estimation." at bounding box center [197, 169] width 0 height 9
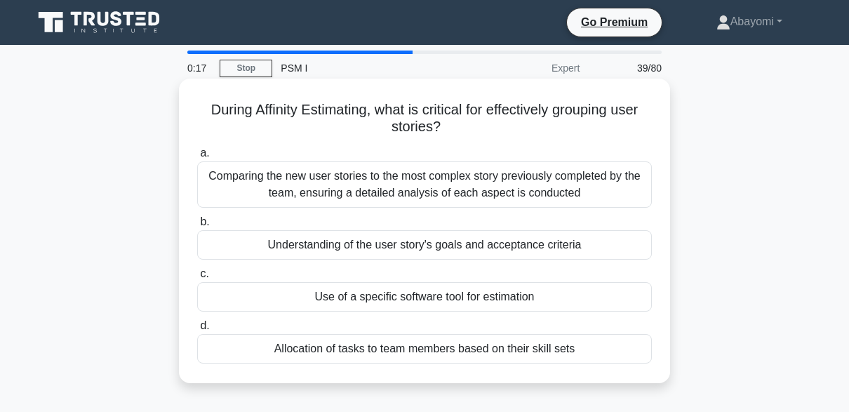
click at [345, 189] on div "Comparing the new user stories to the most complex story previously completed b…" at bounding box center [424, 184] width 454 height 46
click at [197, 158] on input "a. Comparing the new user stories to the most complex story previously complete…" at bounding box center [197, 153] width 0 height 9
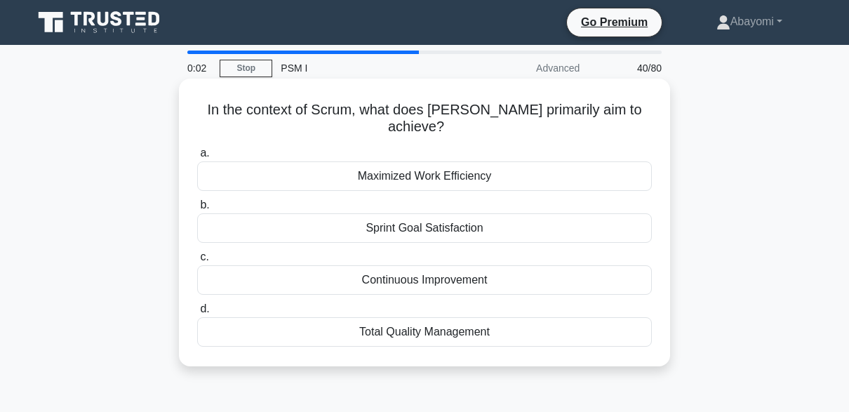
click at [394, 165] on div "Maximized Work Efficiency" at bounding box center [424, 175] width 454 height 29
click at [197, 158] on input "a. Maximized Work Efficiency" at bounding box center [197, 153] width 0 height 9
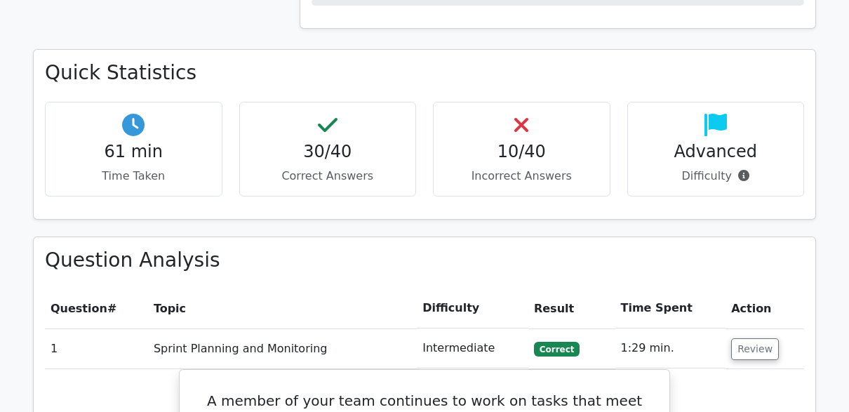
scroll to position [1262, 0]
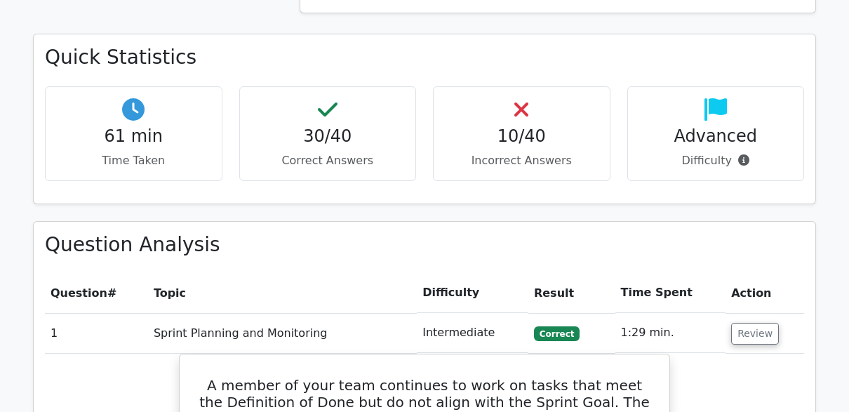
click at [522, 233] on h3 "Question Analysis" at bounding box center [424, 245] width 759 height 24
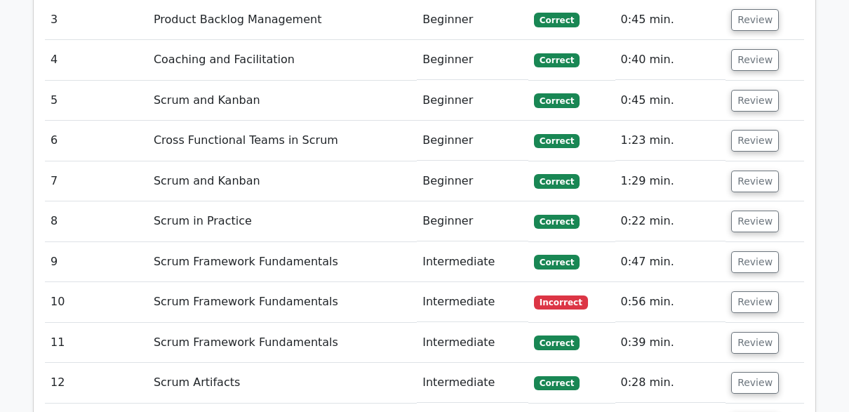
scroll to position [2302, 0]
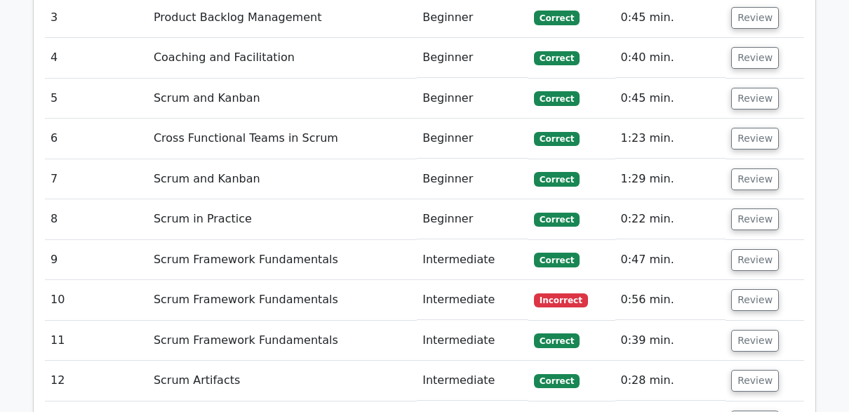
click at [564, 293] on span "Incorrect" at bounding box center [561, 300] width 54 height 14
click at [766, 289] on button "Review" at bounding box center [755, 300] width 48 height 22
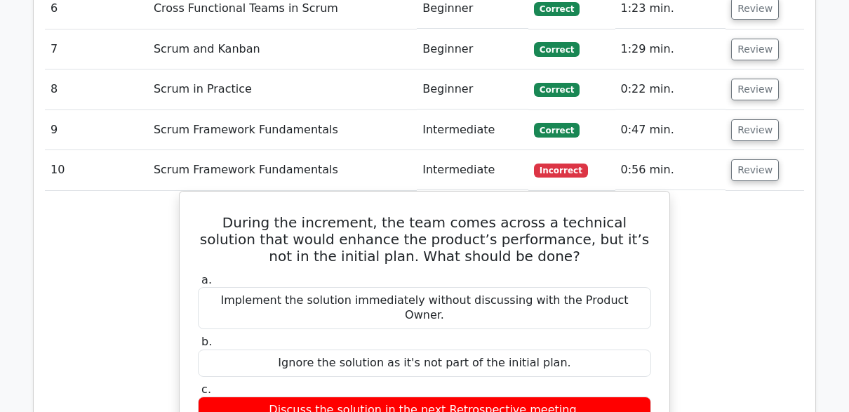
scroll to position [2466, 0]
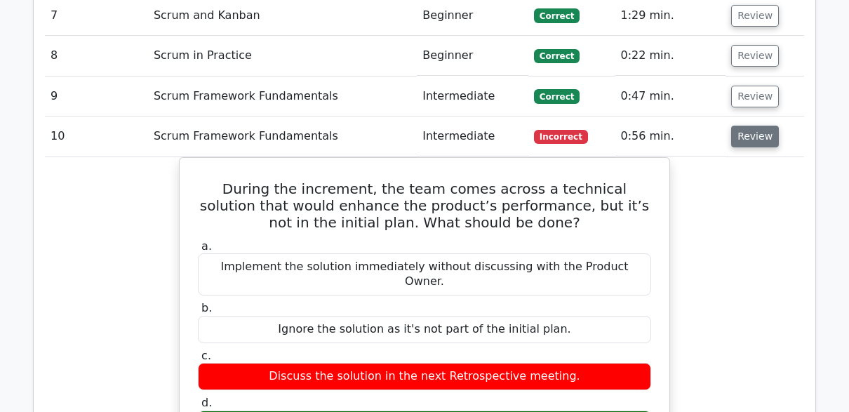
click at [752, 126] on button "Review" at bounding box center [755, 137] width 48 height 22
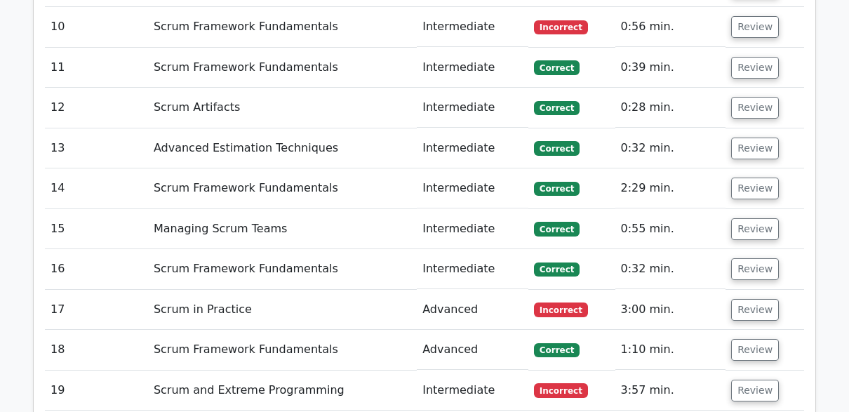
scroll to position [2583, 0]
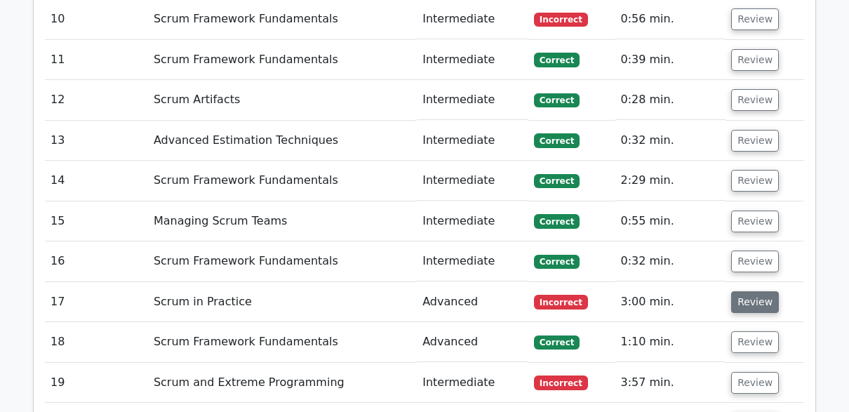
click at [752, 291] on button "Review" at bounding box center [755, 302] width 48 height 22
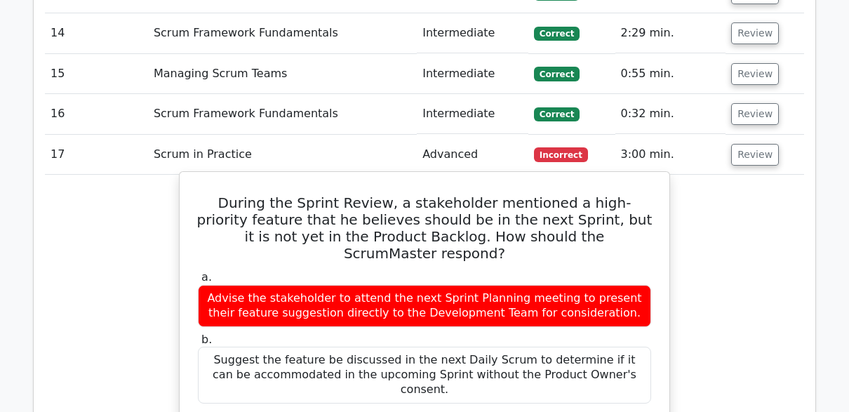
scroll to position [2711, 0]
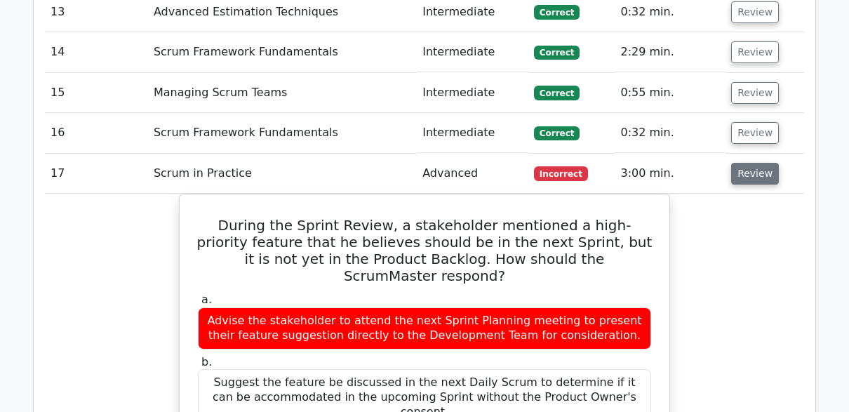
click at [750, 163] on button "Review" at bounding box center [755, 174] width 48 height 22
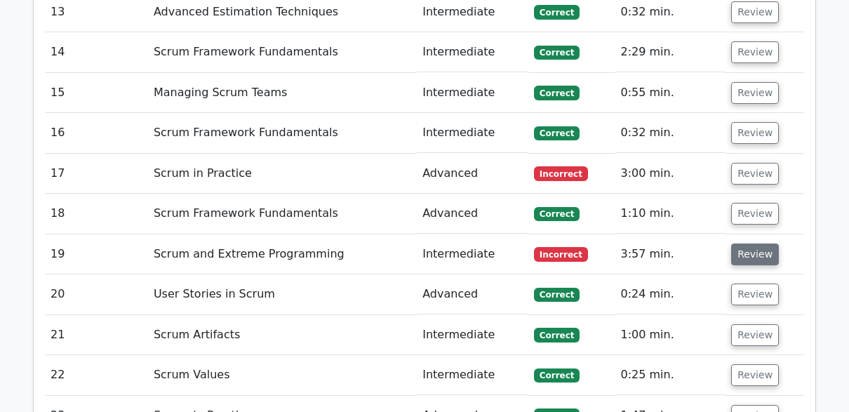
click at [754, 243] on button "Review" at bounding box center [755, 254] width 48 height 22
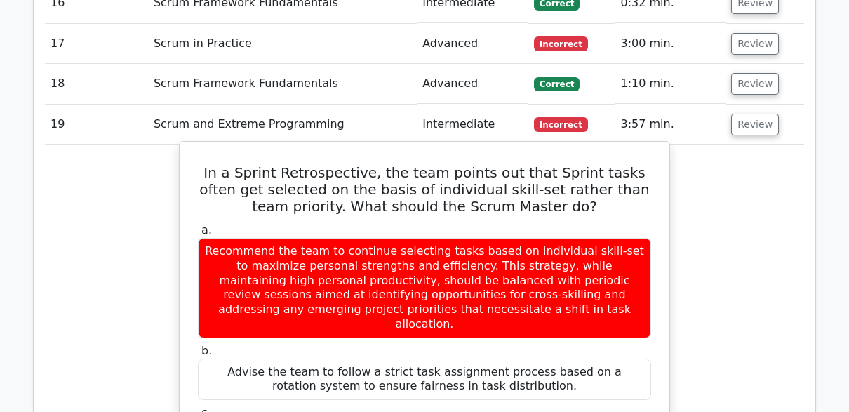
scroll to position [2805, 0]
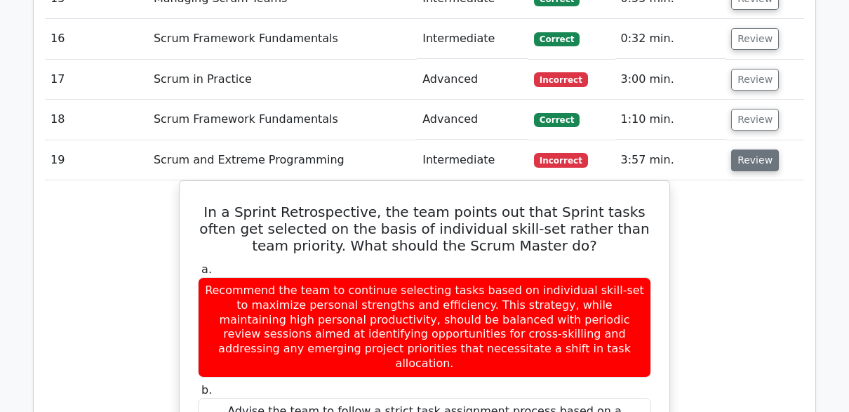
click at [748, 149] on button "Review" at bounding box center [755, 160] width 48 height 22
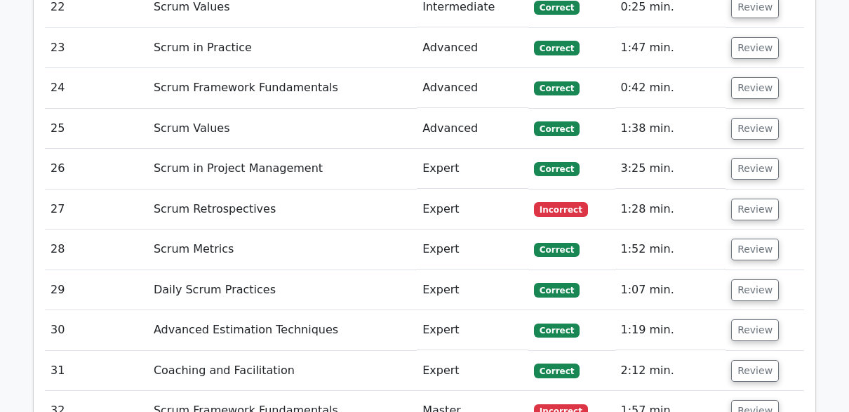
scroll to position [3086, 0]
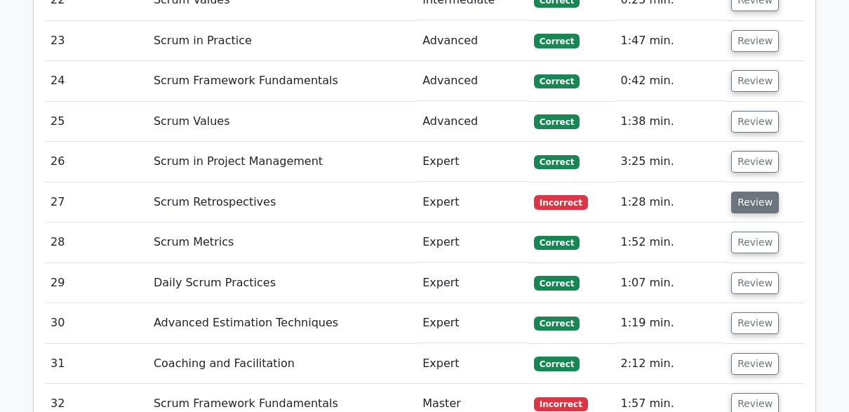
click at [745, 191] on button "Review" at bounding box center [755, 202] width 48 height 22
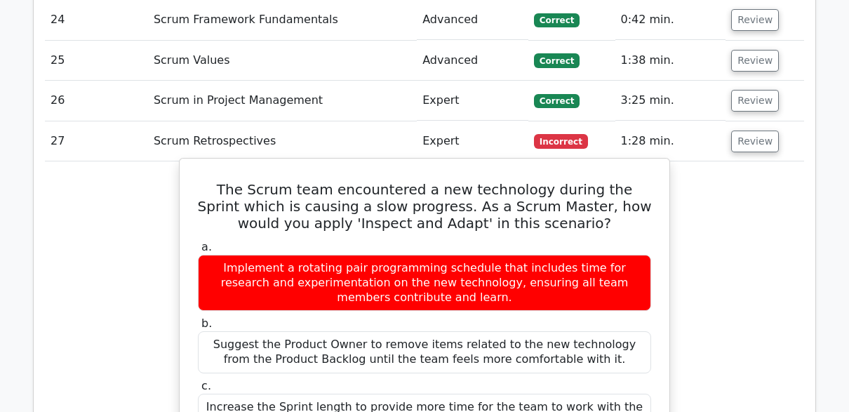
scroll to position [3144, 0]
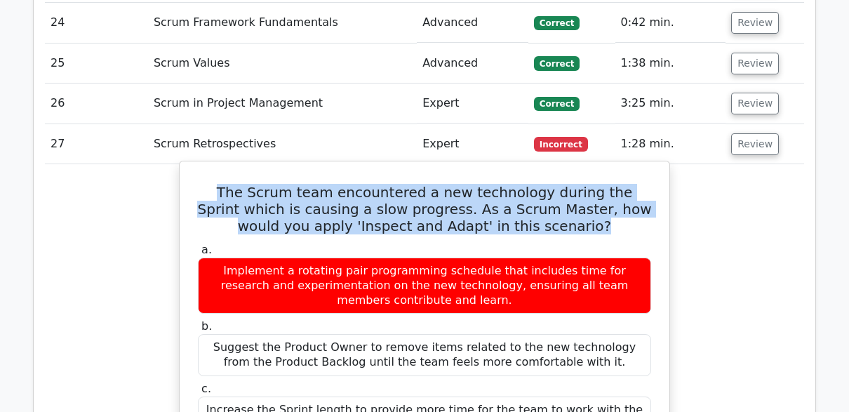
drag, startPoint x: 558, startPoint y: 163, endPoint x: 216, endPoint y: 121, distance: 344.9
click at [216, 184] on h5 "The Scrum team encountered a new technology during the Sprint which is causing …" at bounding box center [424, 209] width 456 height 50
copy h5 "The Scrum team encountered a new technology during the Sprint which is causing …"
click at [650, 184] on h5 "The Scrum team encountered a new technology during the Sprint which is causing …" at bounding box center [424, 209] width 456 height 50
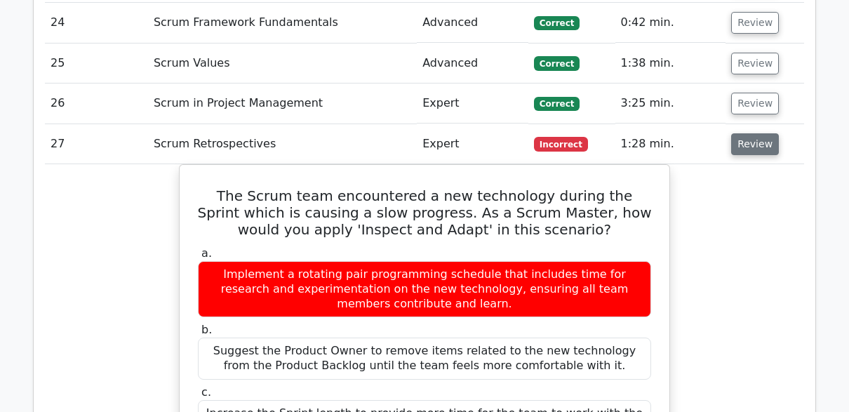
click at [749, 133] on button "Review" at bounding box center [755, 144] width 48 height 22
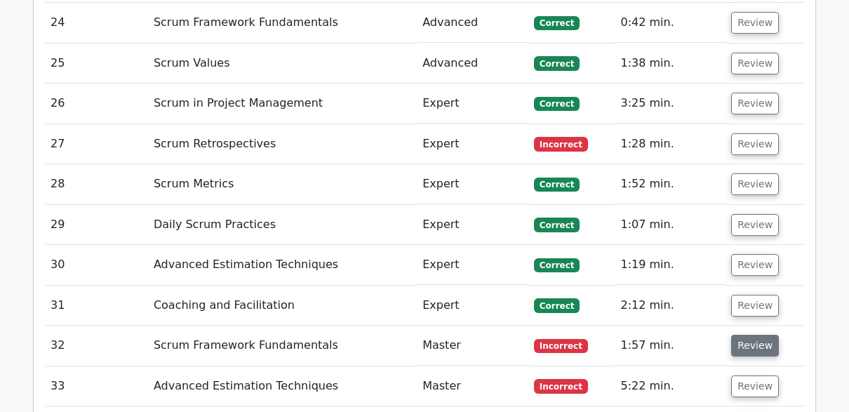
click at [740, 335] on button "Review" at bounding box center [755, 346] width 48 height 22
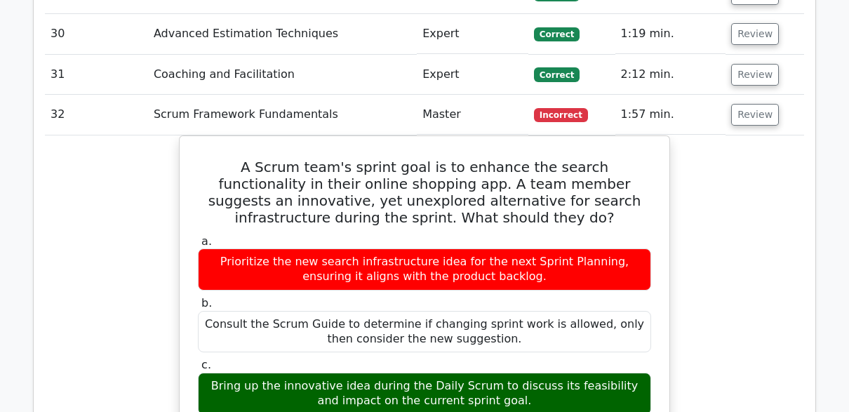
scroll to position [3377, 0]
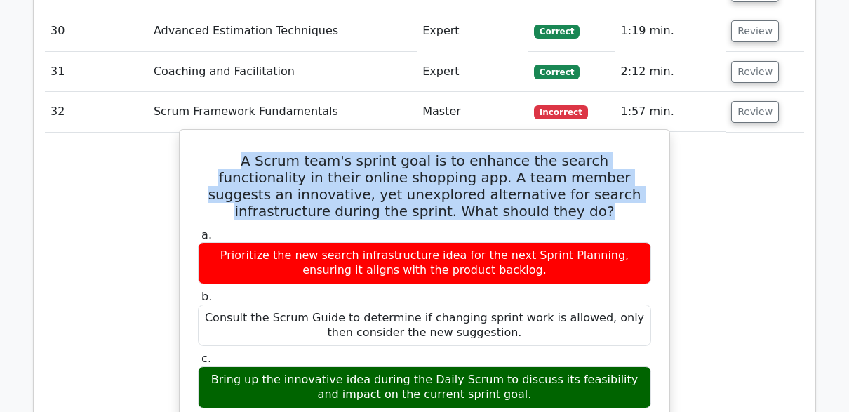
drag, startPoint x: 481, startPoint y: 148, endPoint x: 212, endPoint y: 100, distance: 272.8
click at [212, 152] on h5 "A Scrum team's sprint goal is to enhance the search functionality in their onli…" at bounding box center [424, 185] width 456 height 67
copy h5 "A Scrum team's sprint goal is to enhance the search functionality in their onli…"
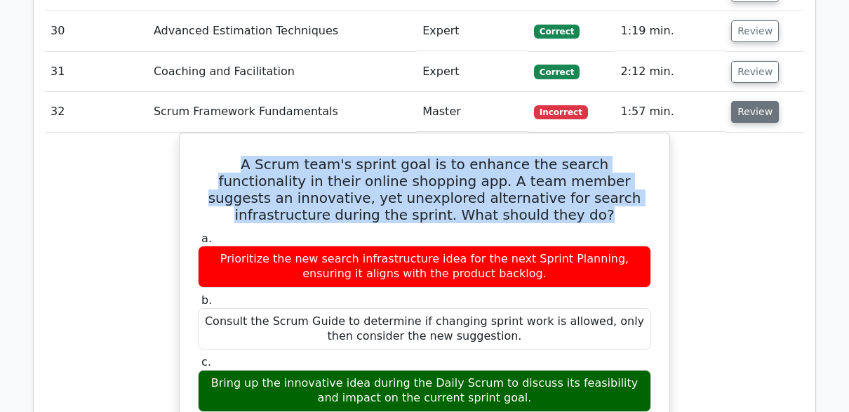
click at [752, 101] on button "Review" at bounding box center [755, 112] width 48 height 22
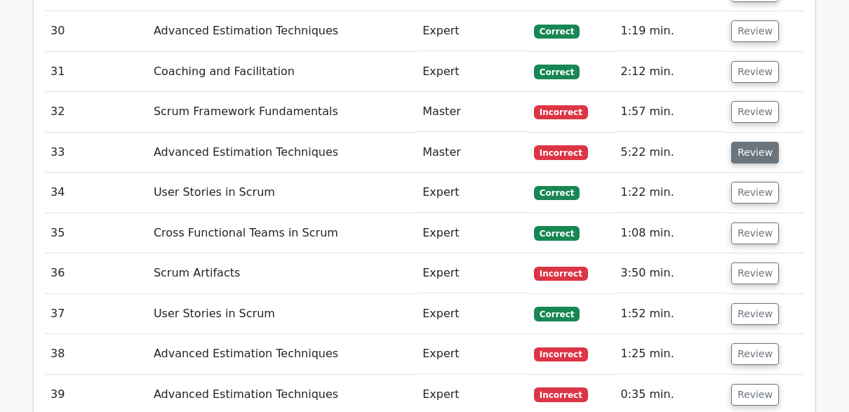
click at [755, 142] on button "Review" at bounding box center [755, 153] width 48 height 22
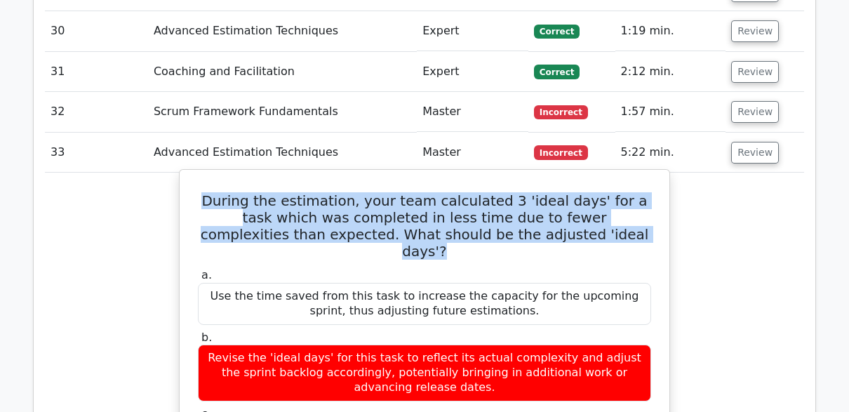
drag, startPoint x: 590, startPoint y: 170, endPoint x: 212, endPoint y: 140, distance: 379.9
click at [212, 192] on h5 "During the estimation, your team calculated 3 'ideal days' for a task which was…" at bounding box center [424, 225] width 456 height 67
copy h5 "During the estimation, your team calculated 3 'ideal days' for a task which was…"
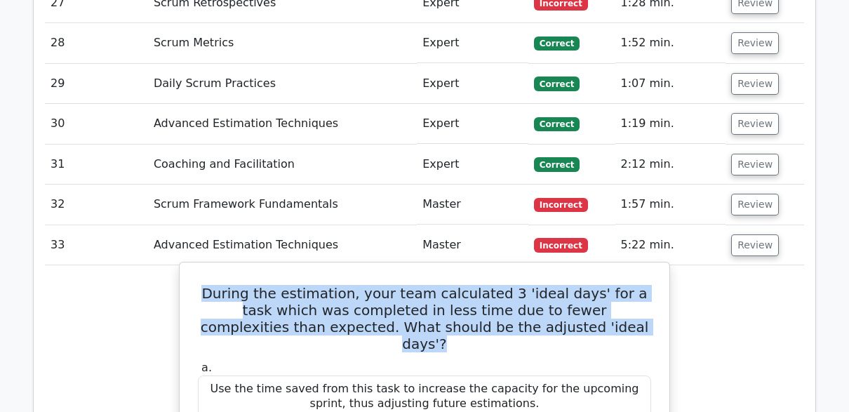
scroll to position [3284, 0]
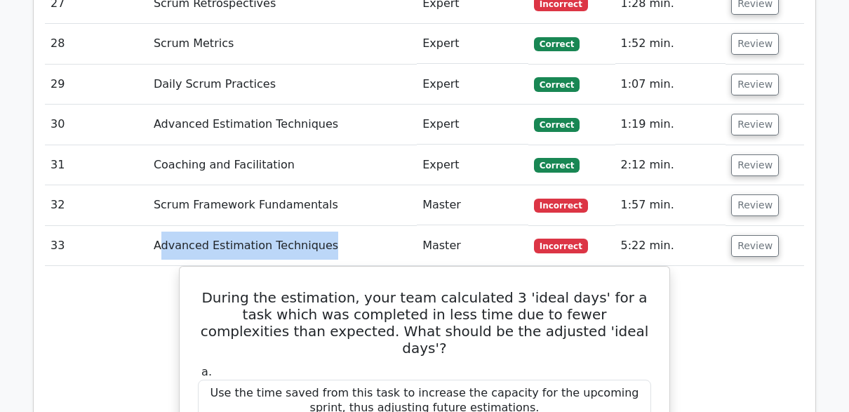
drag, startPoint x: 318, startPoint y: 179, endPoint x: 160, endPoint y: 183, distance: 158.5
click at [160, 226] on td "Advanced Estimation Techniques" at bounding box center [282, 246] width 269 height 40
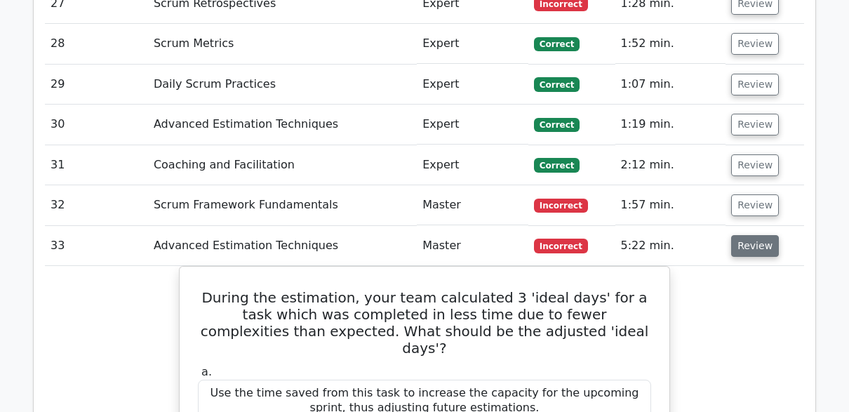
click at [752, 235] on button "Review" at bounding box center [755, 246] width 48 height 22
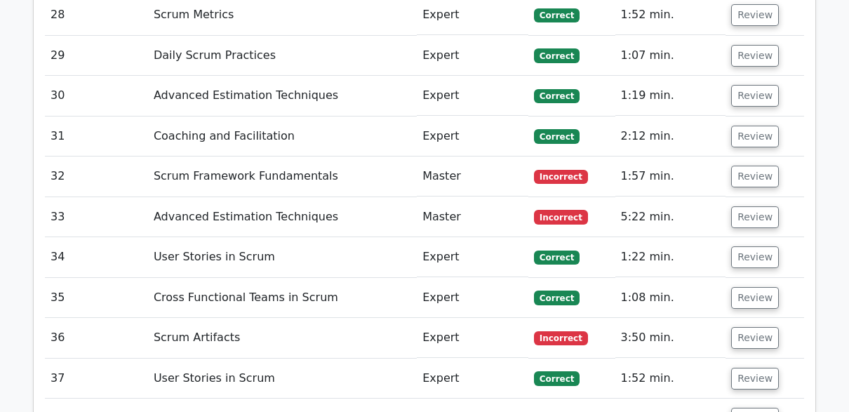
scroll to position [3319, 0]
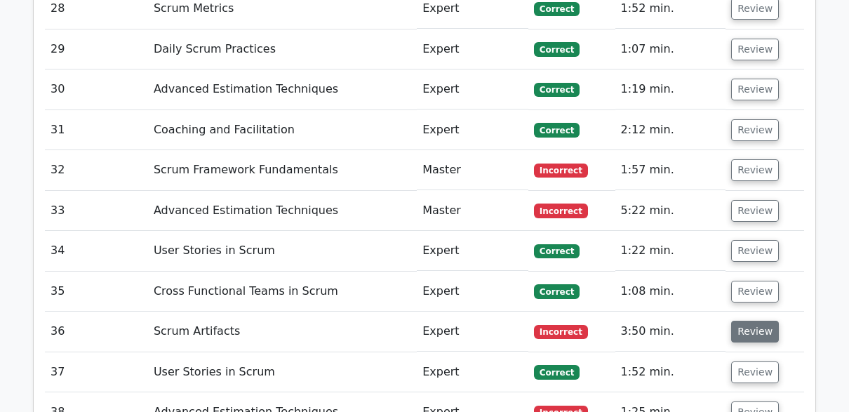
click at [739, 320] on button "Review" at bounding box center [755, 331] width 48 height 22
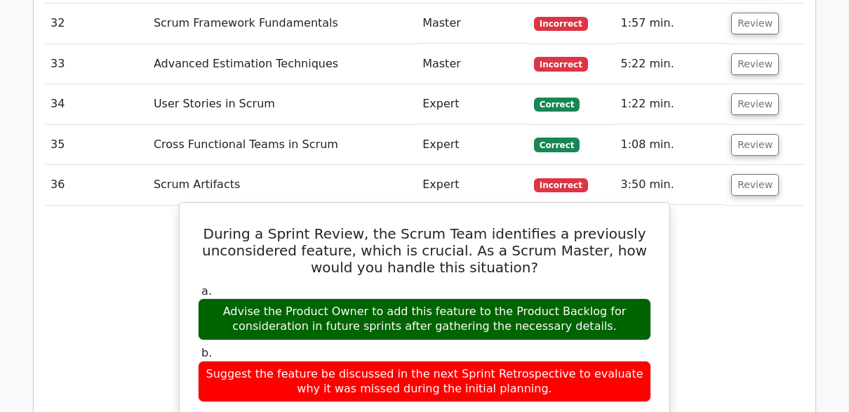
scroll to position [3471, 0]
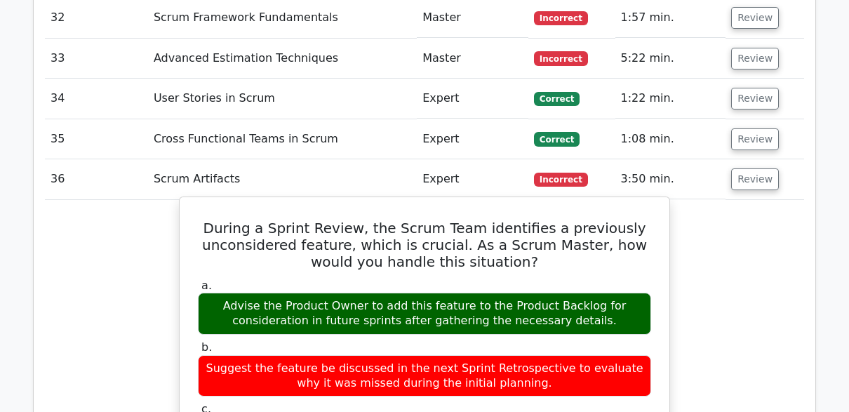
click at [508, 219] on h5 "During a Sprint Review, the Scrum Team identifies a previously unconsidered fea…" at bounding box center [424, 244] width 456 height 50
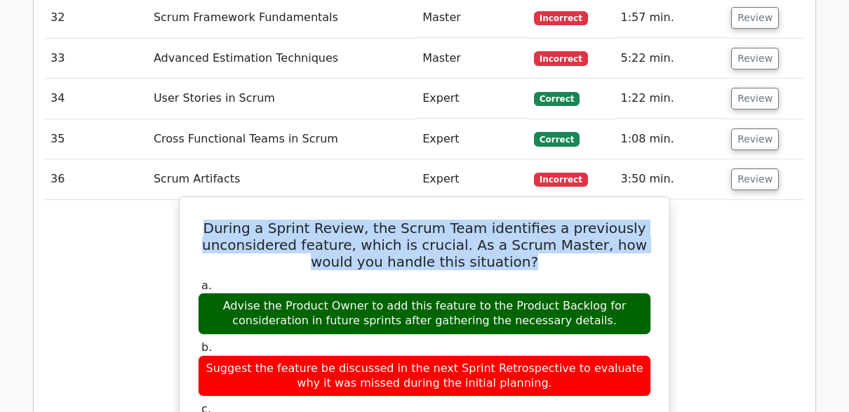
drag, startPoint x: 508, startPoint y: 193, endPoint x: 219, endPoint y: 165, distance: 290.3
click at [219, 219] on h5 "During a Sprint Review, the Scrum Team identifies a previously unconsidered fea…" at bounding box center [424, 244] width 456 height 50
copy h5 "During a Sprint Review, the Scrum Team identifies a previously unconsidered fea…"
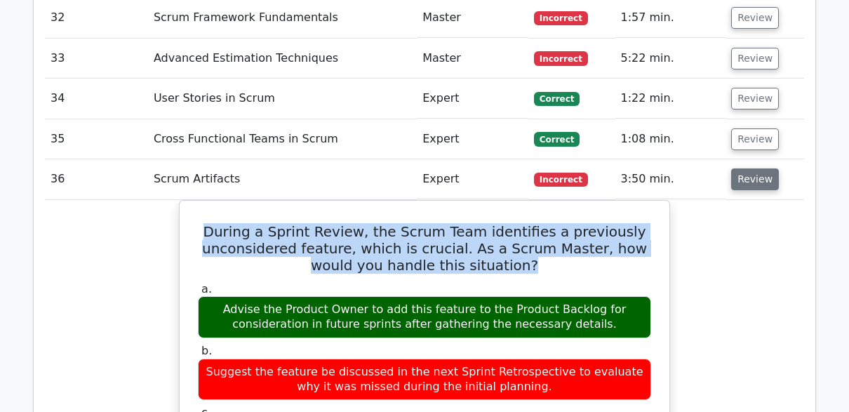
click at [749, 168] on button "Review" at bounding box center [755, 179] width 48 height 22
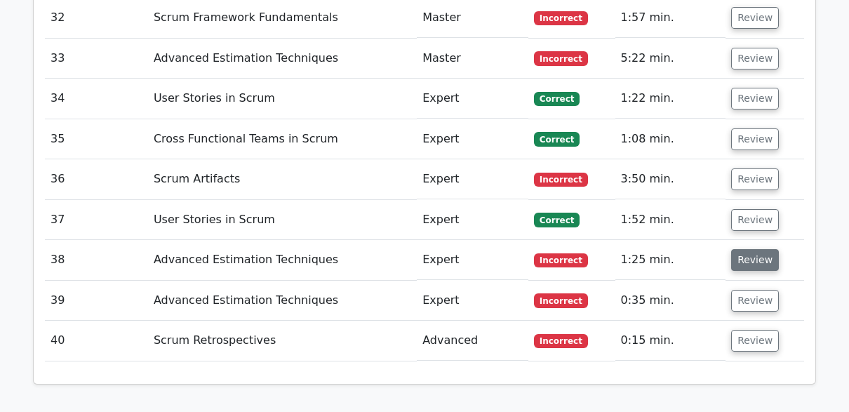
click at [751, 249] on button "Review" at bounding box center [755, 260] width 48 height 22
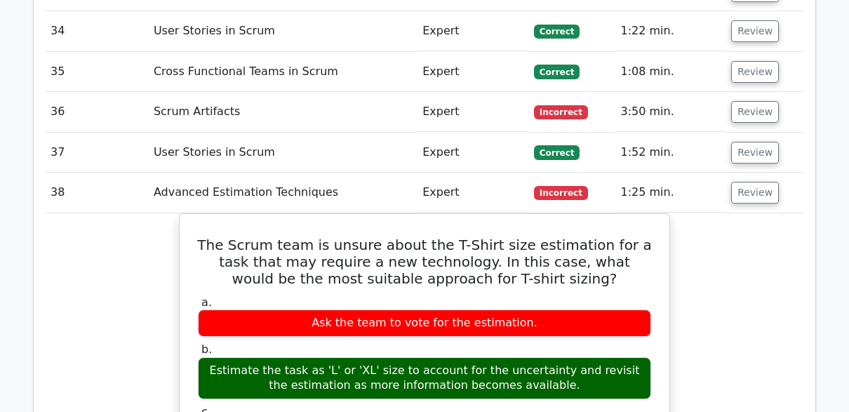
scroll to position [3576, 0]
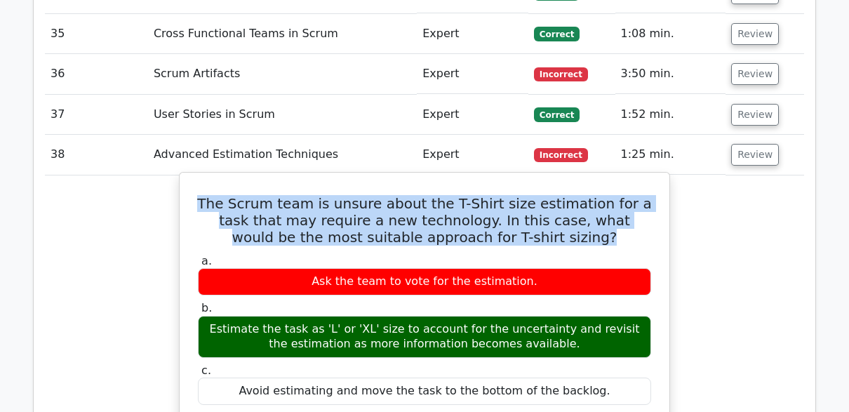
drag, startPoint x: 557, startPoint y: 169, endPoint x: 206, endPoint y: 143, distance: 351.6
click at [206, 195] on h5 "The Scrum team is unsure about the T-Shirt size estimation for a task that may …" at bounding box center [424, 220] width 456 height 50
copy h5 "The Scrum team is unsure about the T-Shirt size estimation for a task that may …"
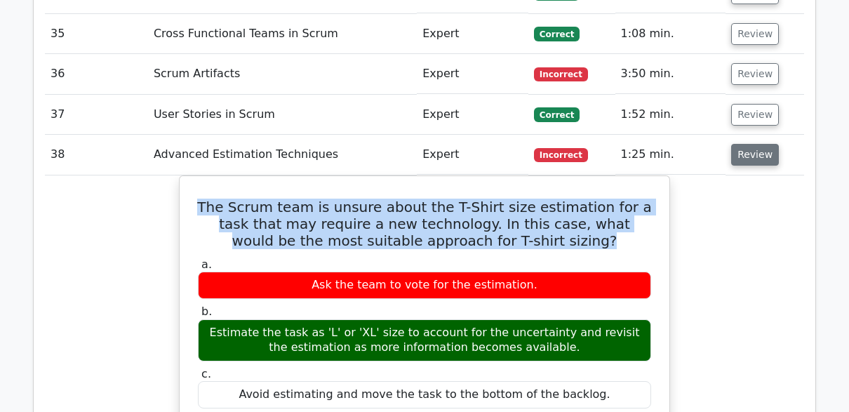
click at [745, 144] on button "Review" at bounding box center [755, 155] width 48 height 22
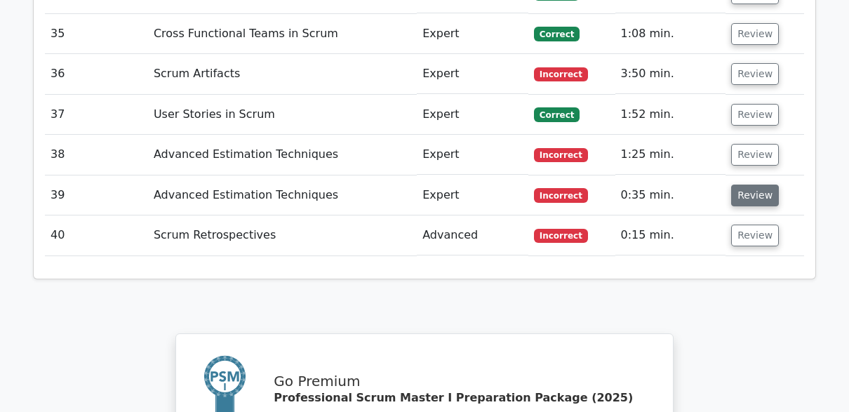
click at [743, 184] on button "Review" at bounding box center [755, 195] width 48 height 22
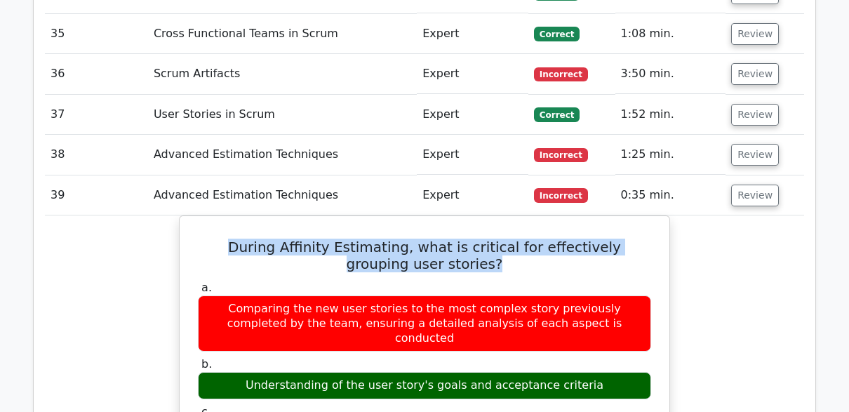
drag, startPoint x: 450, startPoint y: 197, endPoint x: 177, endPoint y: 166, distance: 274.5
copy h5 "During Affinity Estimating, what is critical for effectively grouping user stor…"
click at [749, 184] on button "Review" at bounding box center [755, 195] width 48 height 22
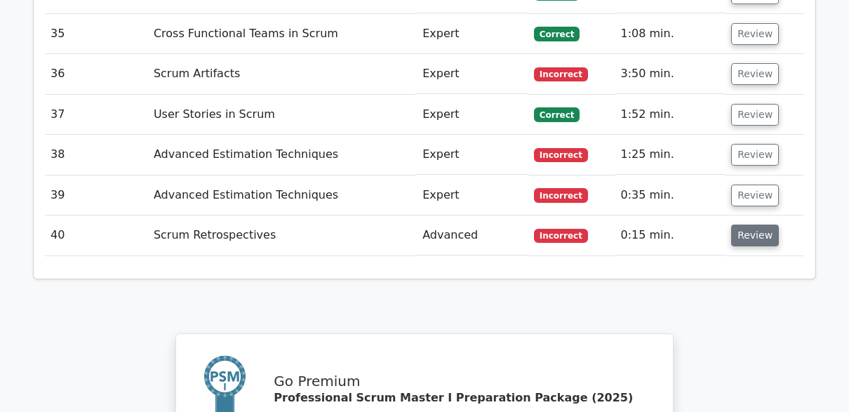
click at [745, 224] on button "Review" at bounding box center [755, 235] width 48 height 22
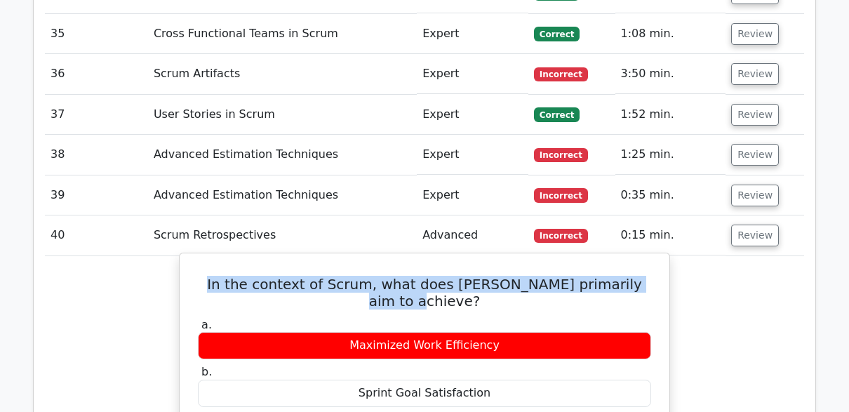
drag, startPoint x: 643, startPoint y: 218, endPoint x: 208, endPoint y: 202, distance: 435.8
copy h5 "In the context of Scrum, what does [PERSON_NAME] primarily aim to achieve?"
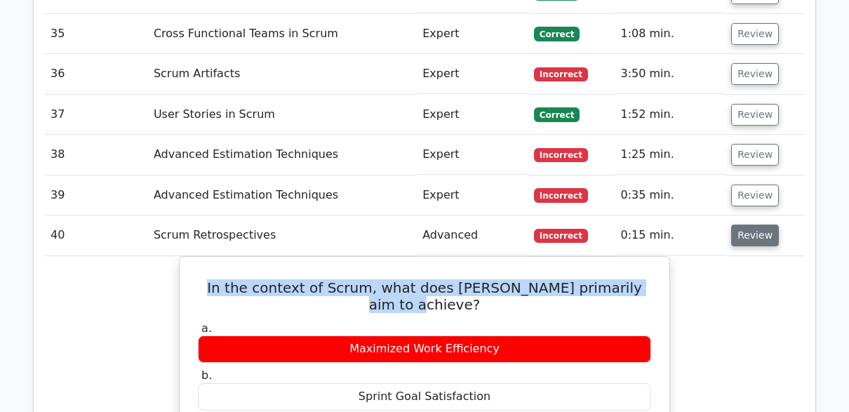
click at [749, 224] on button "Review" at bounding box center [755, 235] width 48 height 22
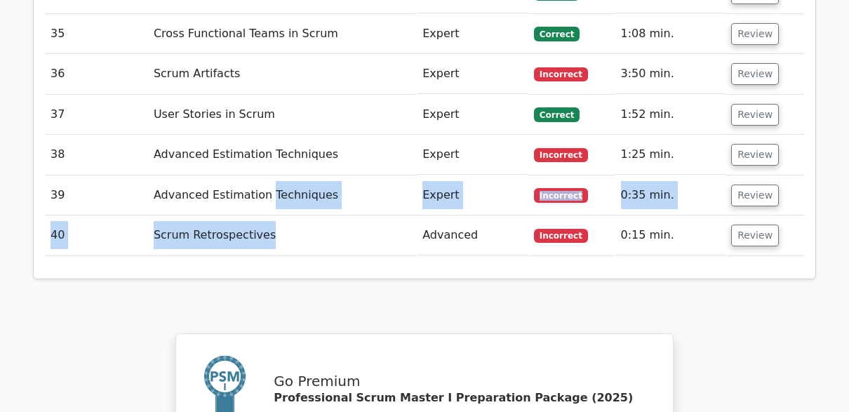
drag, startPoint x: 269, startPoint y: 165, endPoint x: 262, endPoint y: 126, distance: 40.0
click at [306, 215] on td "Scrum Retrospectives" at bounding box center [282, 235] width 269 height 40
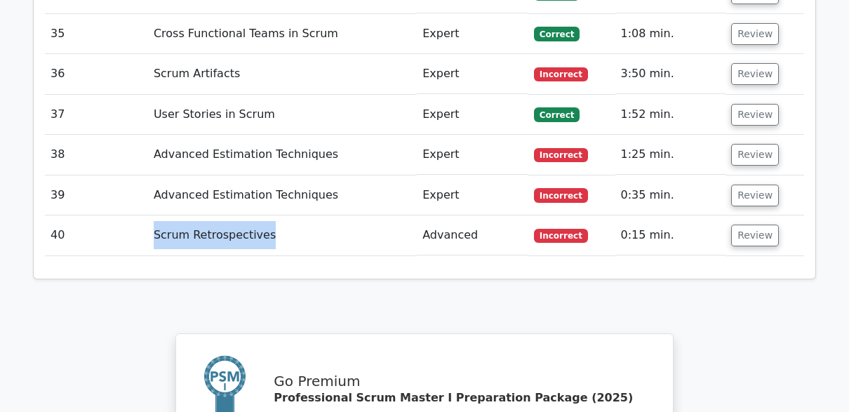
drag, startPoint x: 264, startPoint y: 170, endPoint x: 154, endPoint y: 172, distance: 109.4
click at [154, 215] on td "Scrum Retrospectives" at bounding box center [282, 235] width 269 height 40
copy td "Scrum Retrospectives"
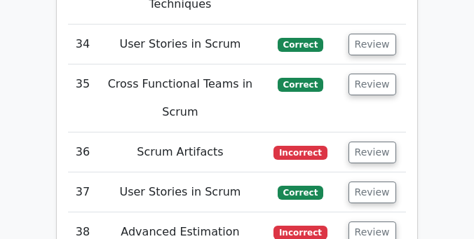
scroll to position [4651, 0]
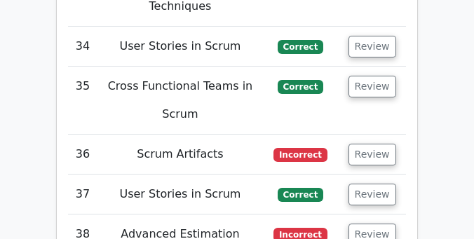
drag, startPoint x: 214, startPoint y: 120, endPoint x: 132, endPoint y: 98, distance: 84.9
copy td "Advanced Estimation Techniques"
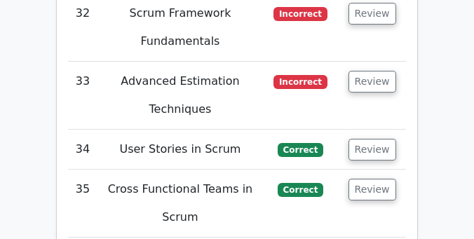
scroll to position [4546, 0]
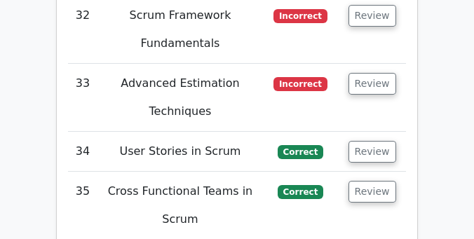
drag, startPoint x: 221, startPoint y: 57, endPoint x: 146, endPoint y: 59, distance: 75.1
copy td "Scrum Artifacts"
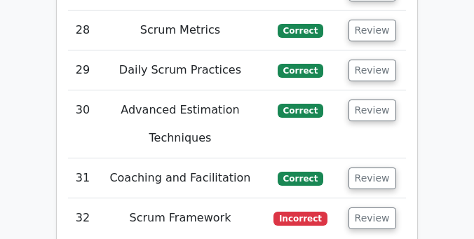
scroll to position [4335, 0]
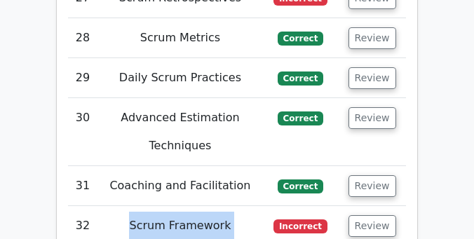
drag, startPoint x: 222, startPoint y: 50, endPoint x: 137, endPoint y: 25, distance: 87.9
click at [137, 206] on td "Scrum Framework Fundamentals" at bounding box center [179, 240] width 165 height 68
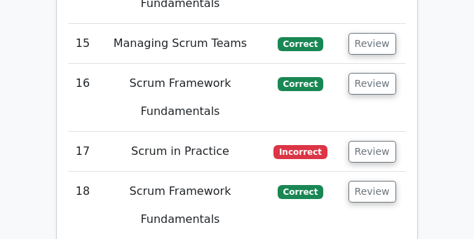
scroll to position [3669, 0]
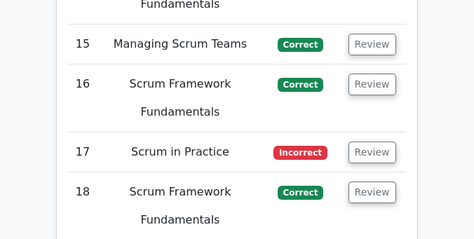
drag, startPoint x: 224, startPoint y: 122, endPoint x: 135, endPoint y: 88, distance: 95.2
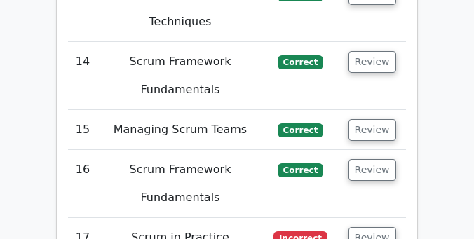
scroll to position [3575, 0]
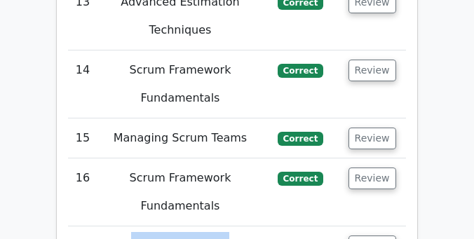
drag, startPoint x: 230, startPoint y: 73, endPoint x: 142, endPoint y: 73, distance: 88.4
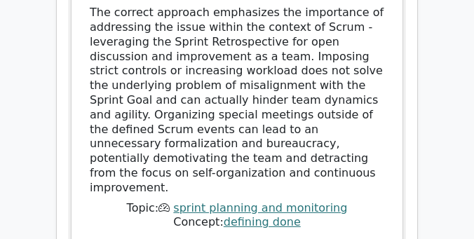
scroll to position [2652, 0]
